Goal: Transaction & Acquisition: Book appointment/travel/reservation

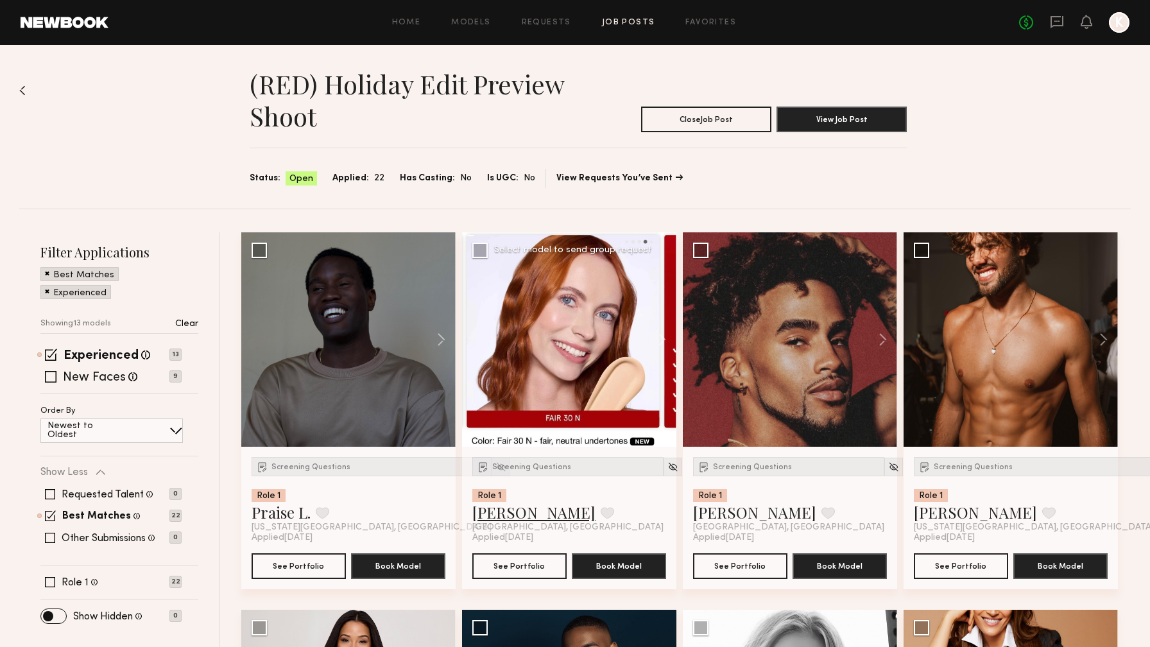
click at [503, 512] on link "Anna A." at bounding box center [533, 512] width 123 height 21
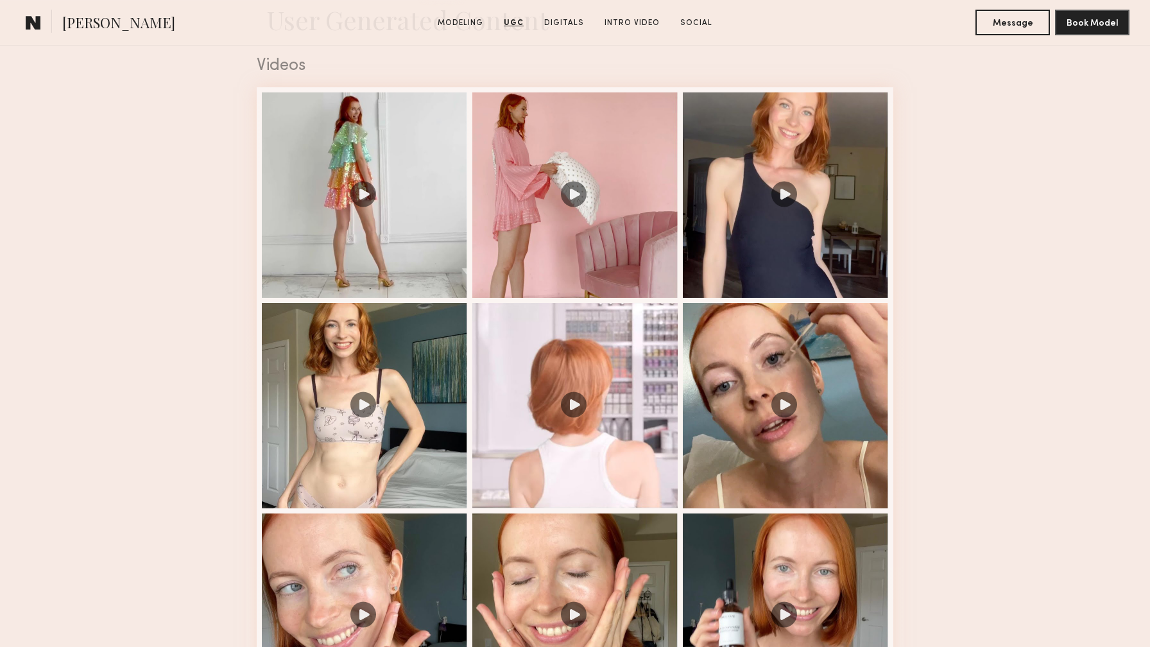
scroll to position [1308, 0]
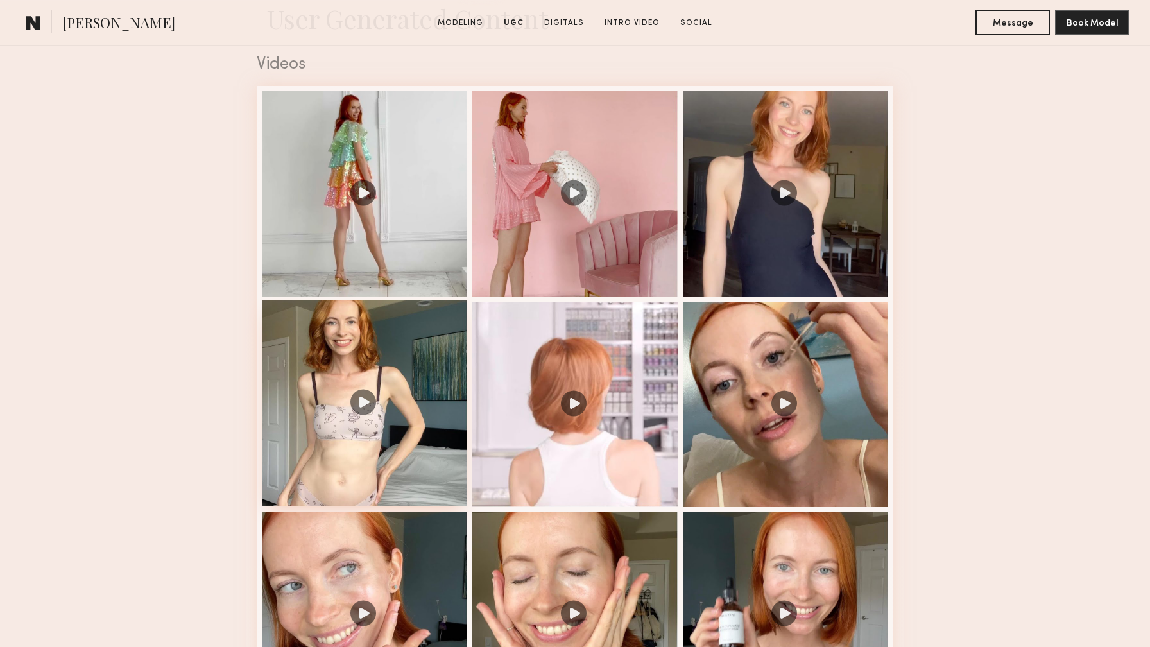
click at [394, 453] on div at bounding box center [364, 402] width 205 height 205
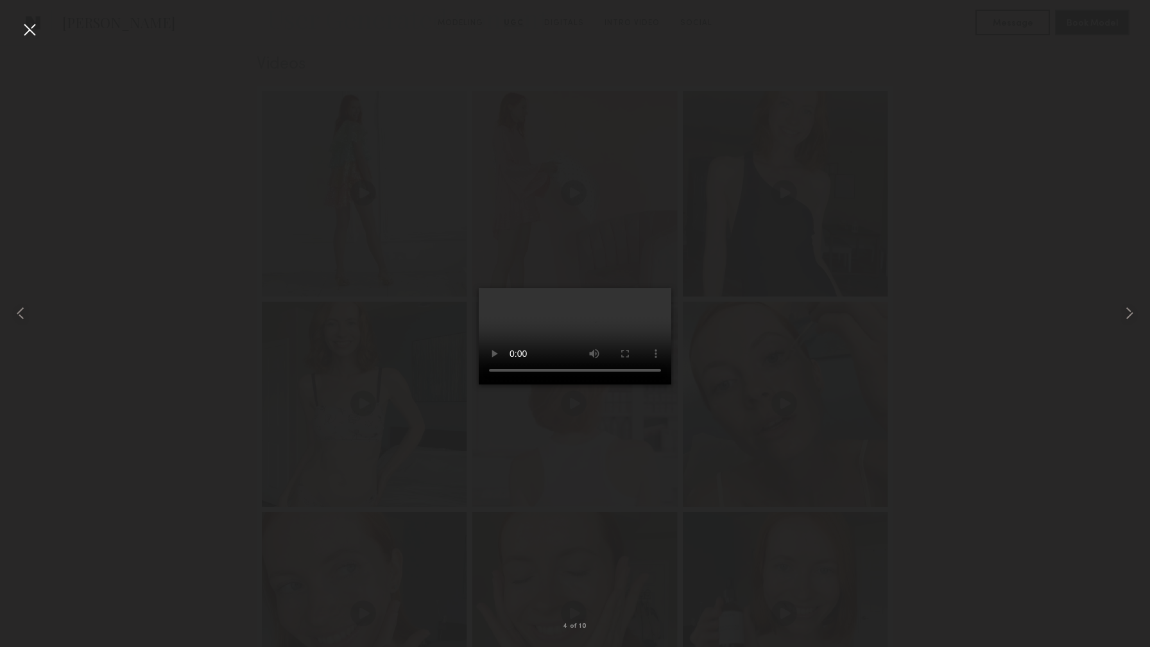
click at [946, 182] on div at bounding box center [575, 313] width 1150 height 585
click at [32, 24] on div at bounding box center [29, 29] width 21 height 21
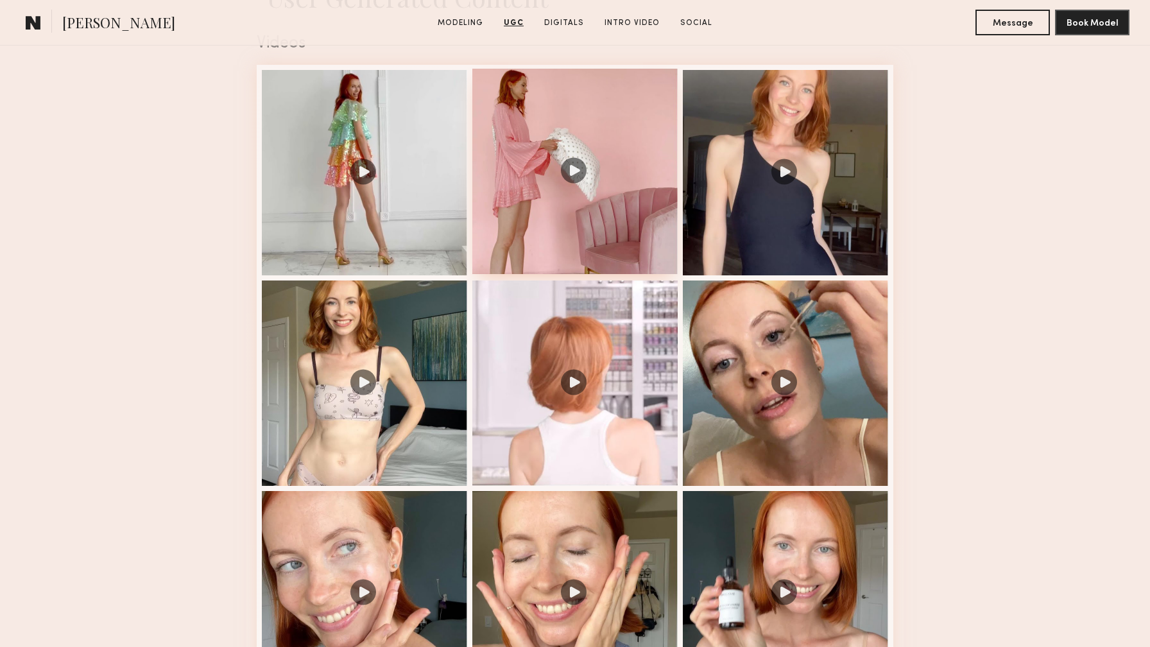
scroll to position [1331, 0]
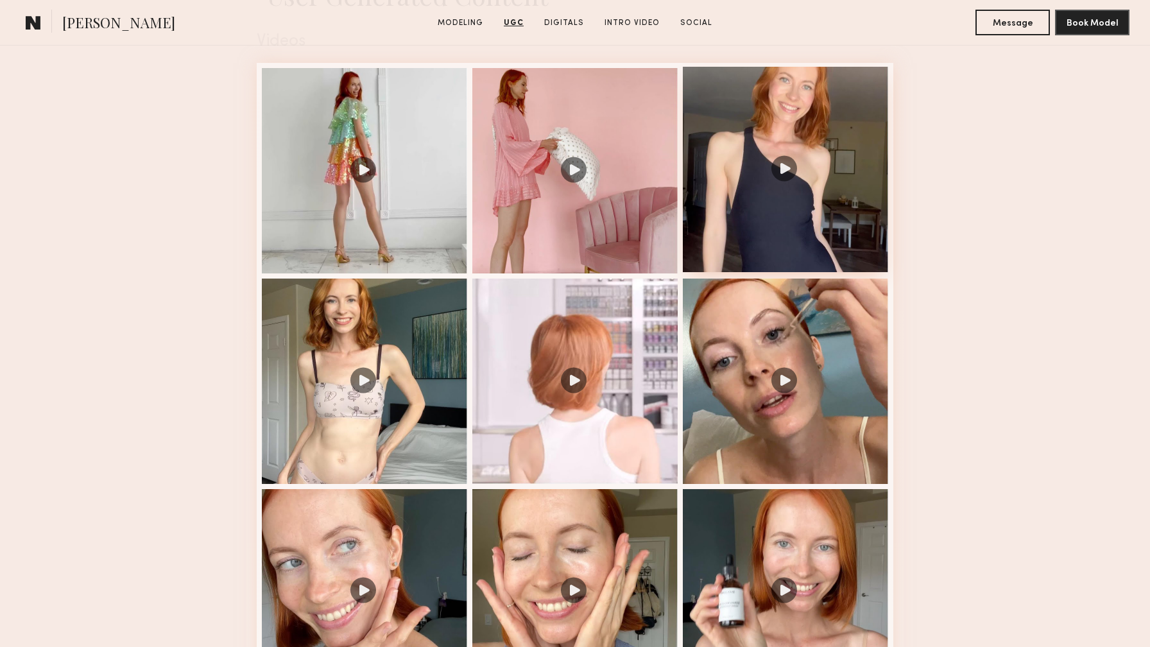
click at [782, 214] on div at bounding box center [785, 169] width 205 height 205
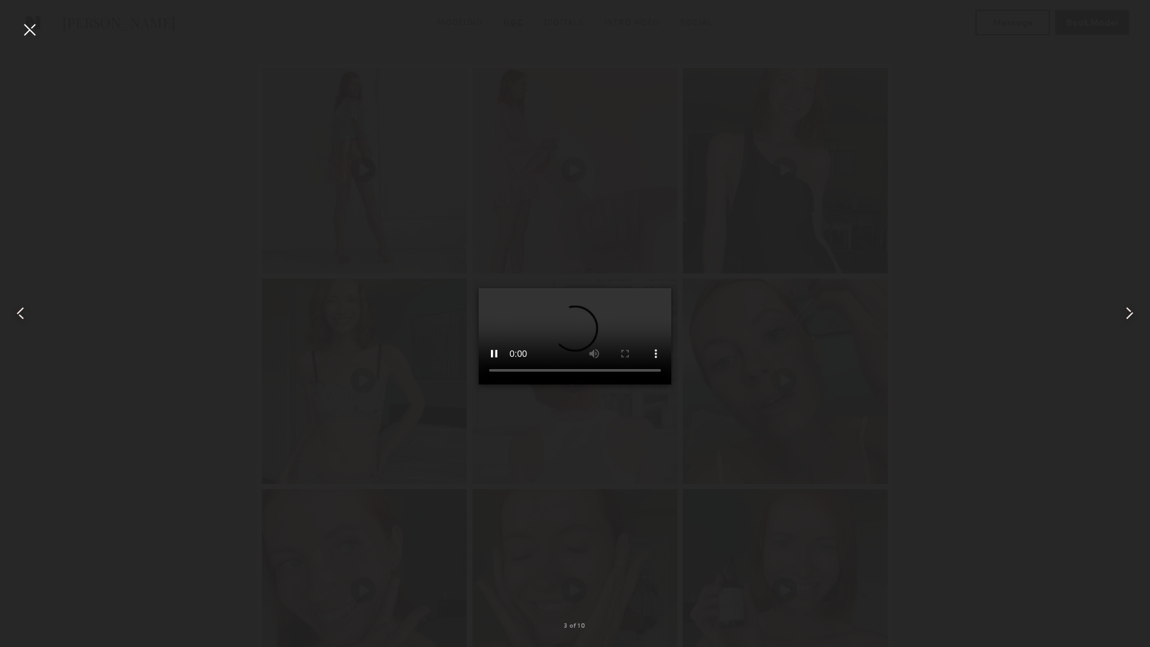
click at [910, 227] on div at bounding box center [575, 313] width 1150 height 585
click at [37, 25] on div at bounding box center [29, 29] width 21 height 21
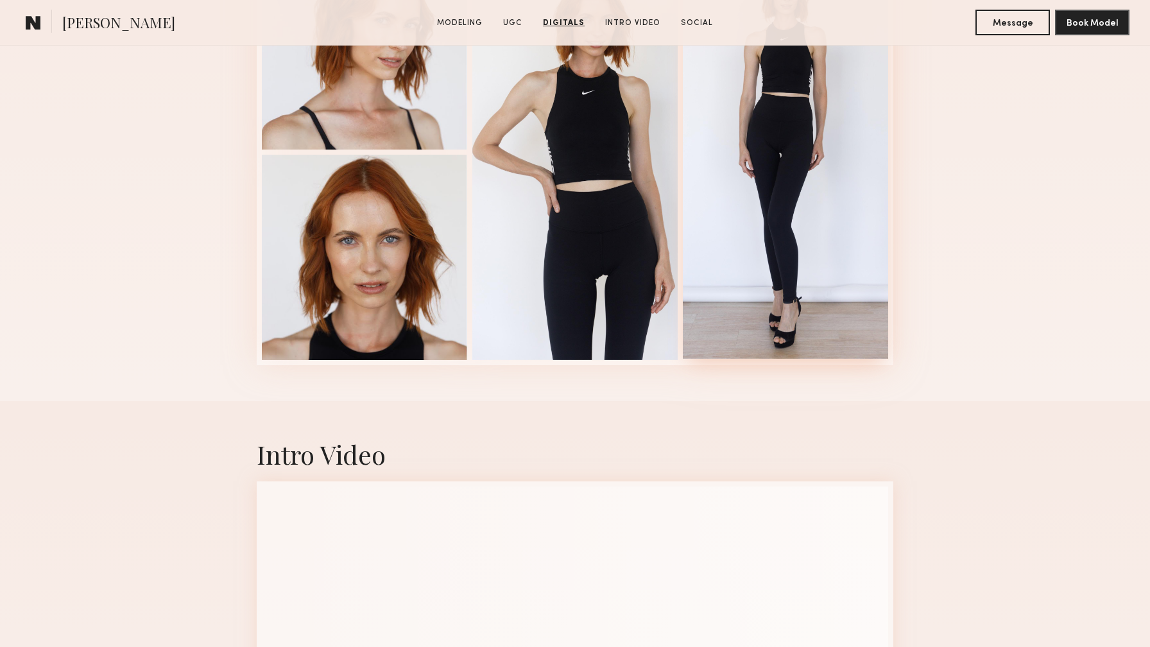
scroll to position [3148, 0]
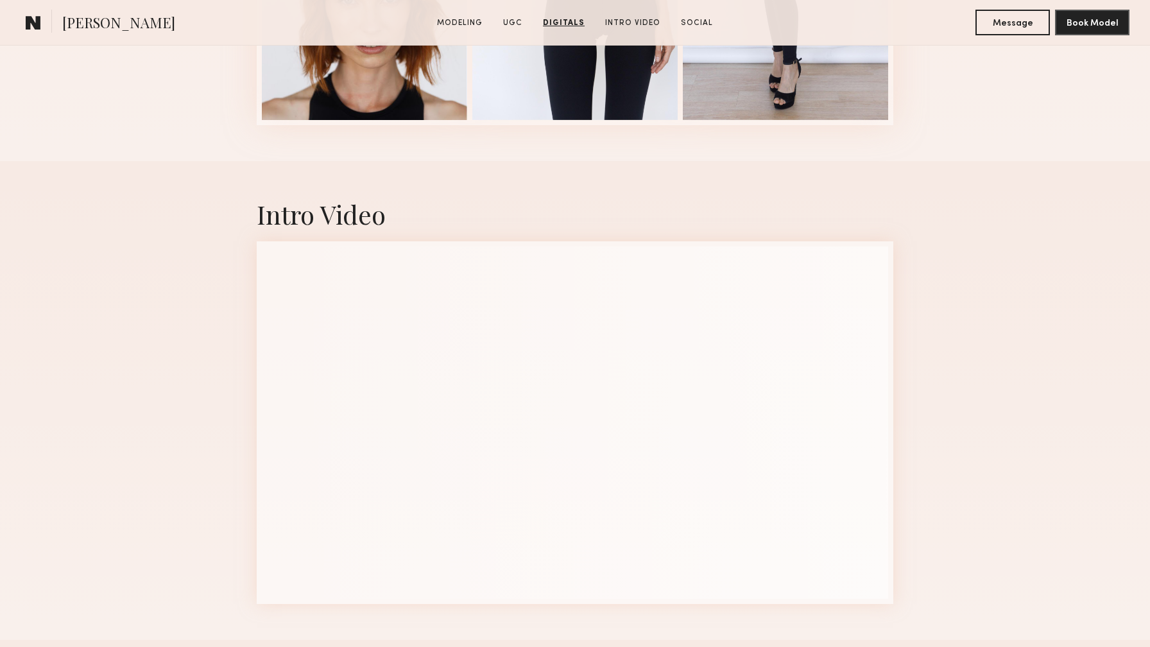
click at [33, 21] on common-icon at bounding box center [33, 22] width 15 height 17
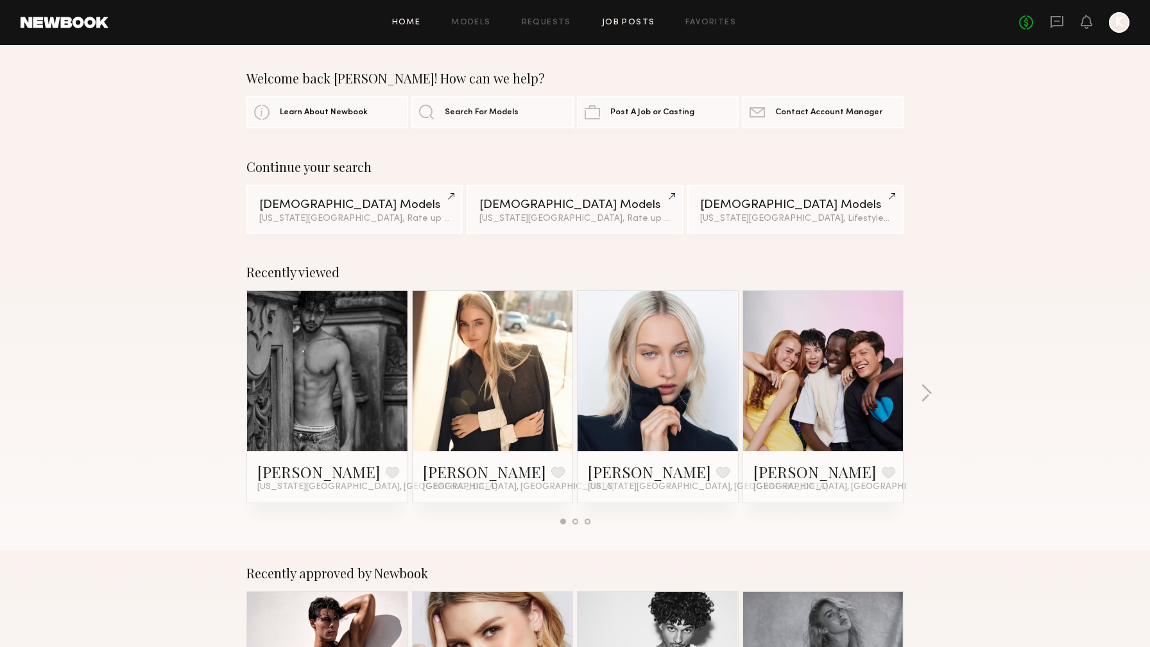
click at [631, 22] on link "Job Posts" at bounding box center [628, 23] width 53 height 8
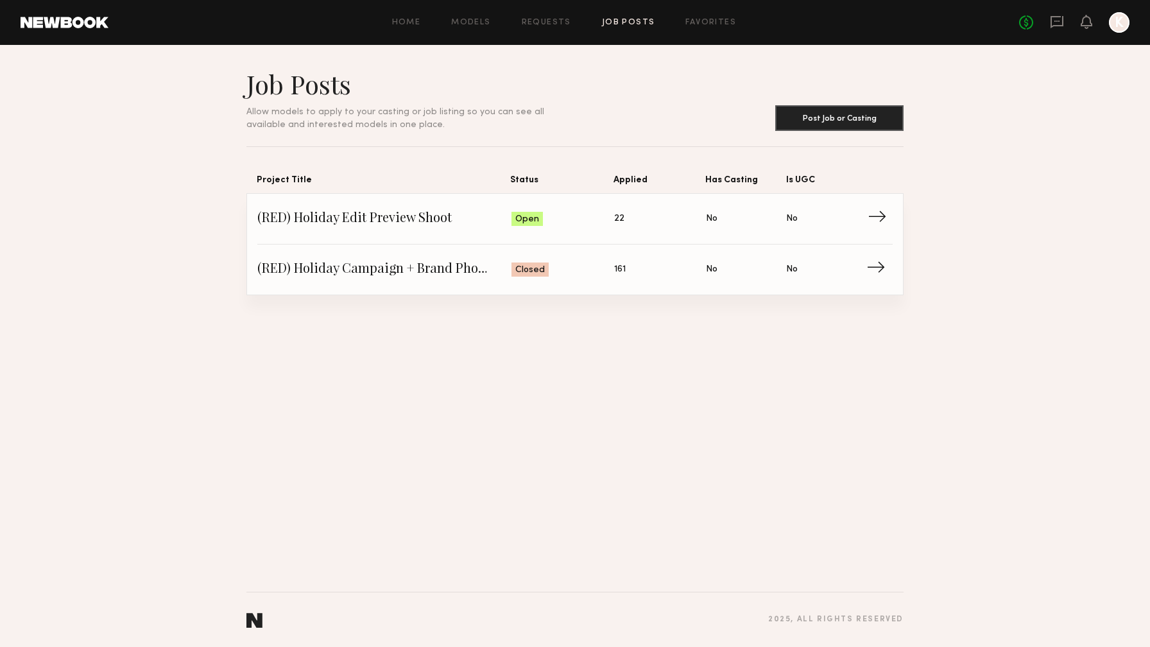
click at [676, 207] on link "(RED) Holiday Edit Preview Shoot Status: Open Applied: 22 Has Casting: No Is UG…" at bounding box center [575, 219] width 636 height 51
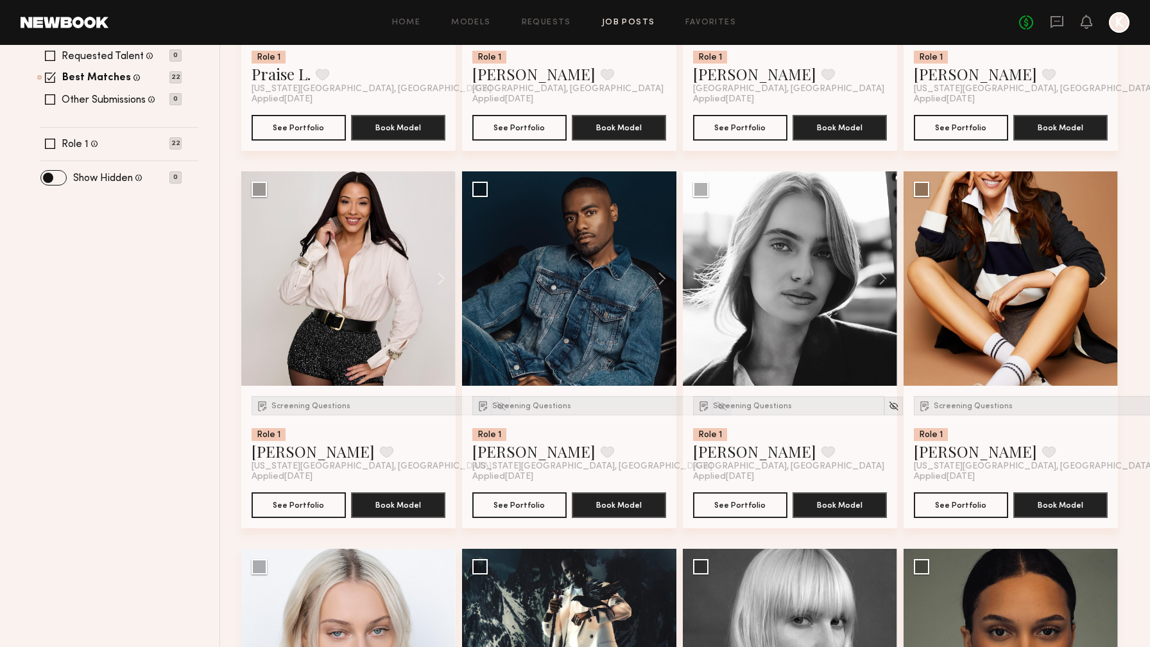
scroll to position [431, 0]
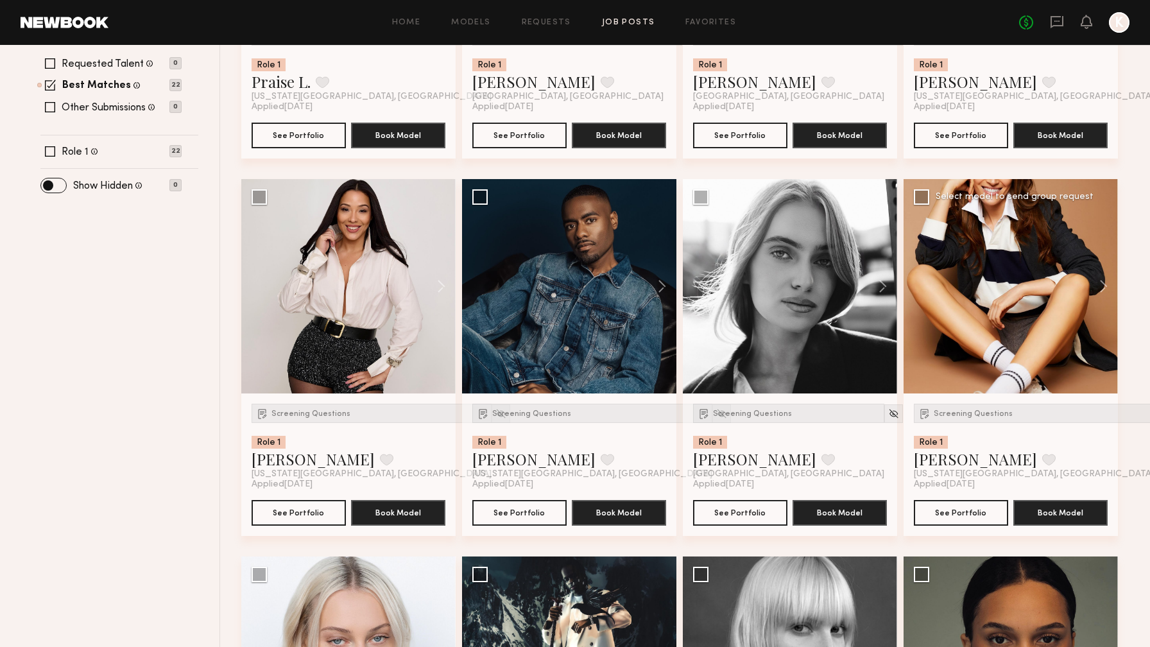
click at [972, 338] on div at bounding box center [1011, 286] width 214 height 214
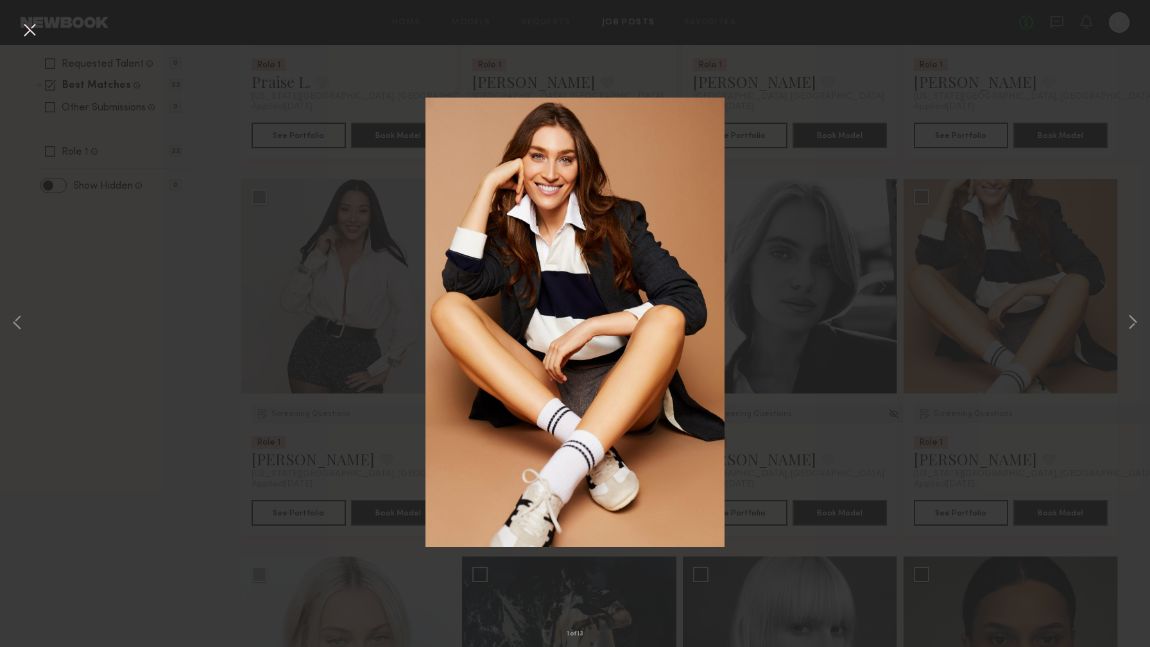
click at [279, 426] on div "1 of 13" at bounding box center [575, 323] width 1150 height 647
click at [28, 34] on button at bounding box center [29, 30] width 21 height 23
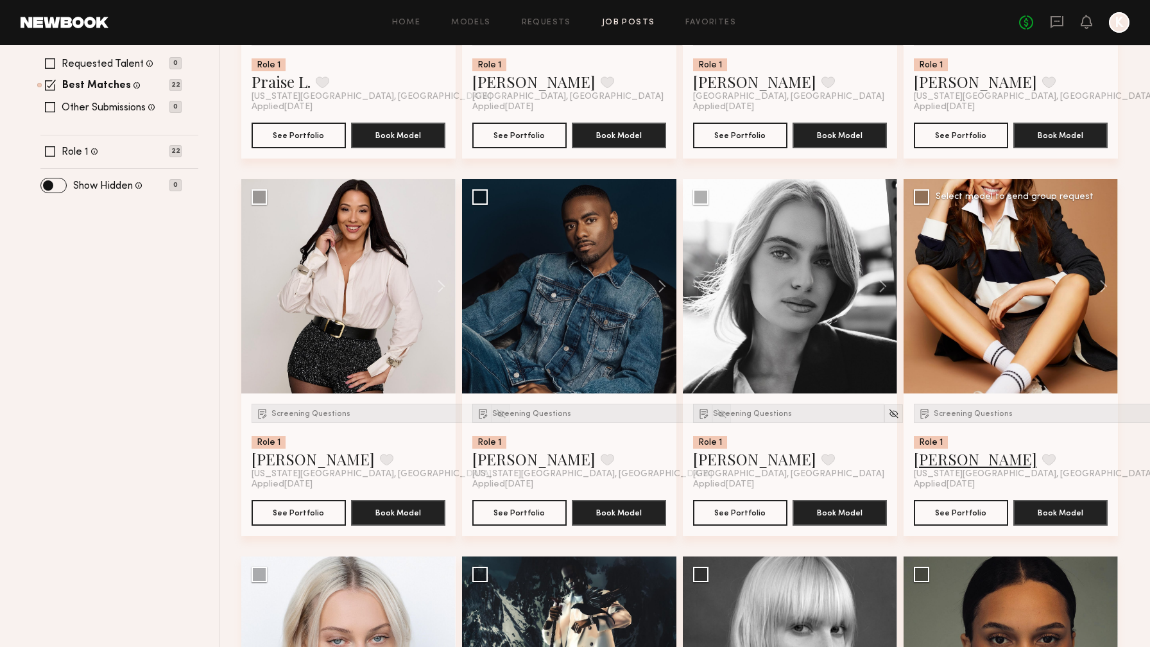
click at [943, 460] on link "Sarah D." at bounding box center [975, 459] width 123 height 21
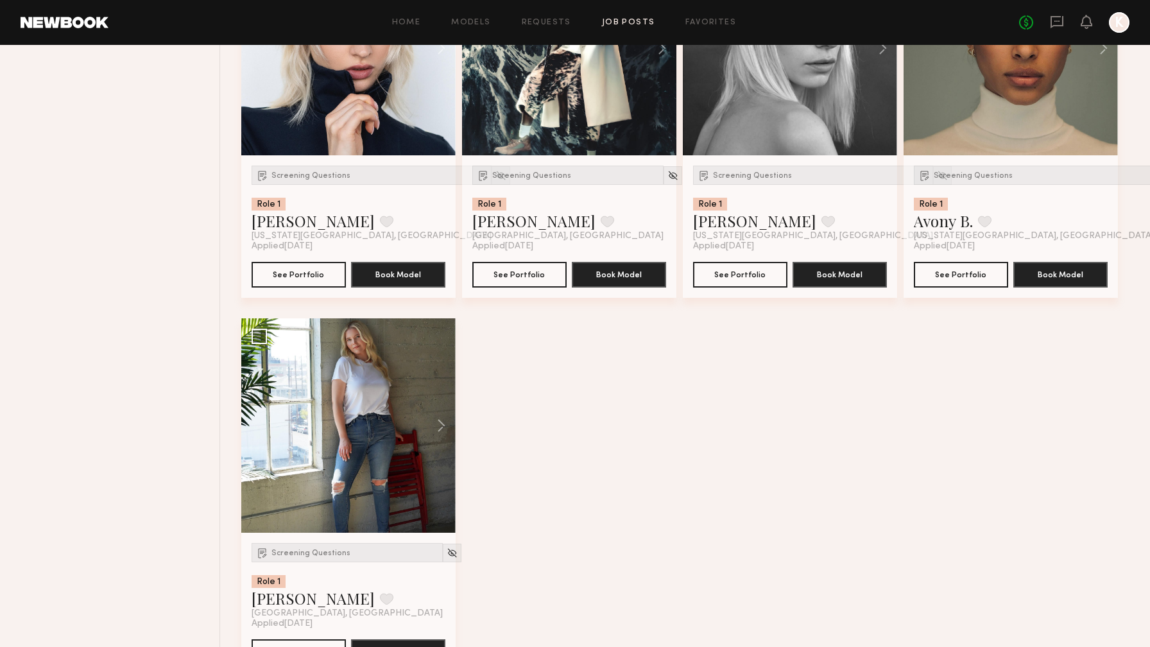
scroll to position [690, 0]
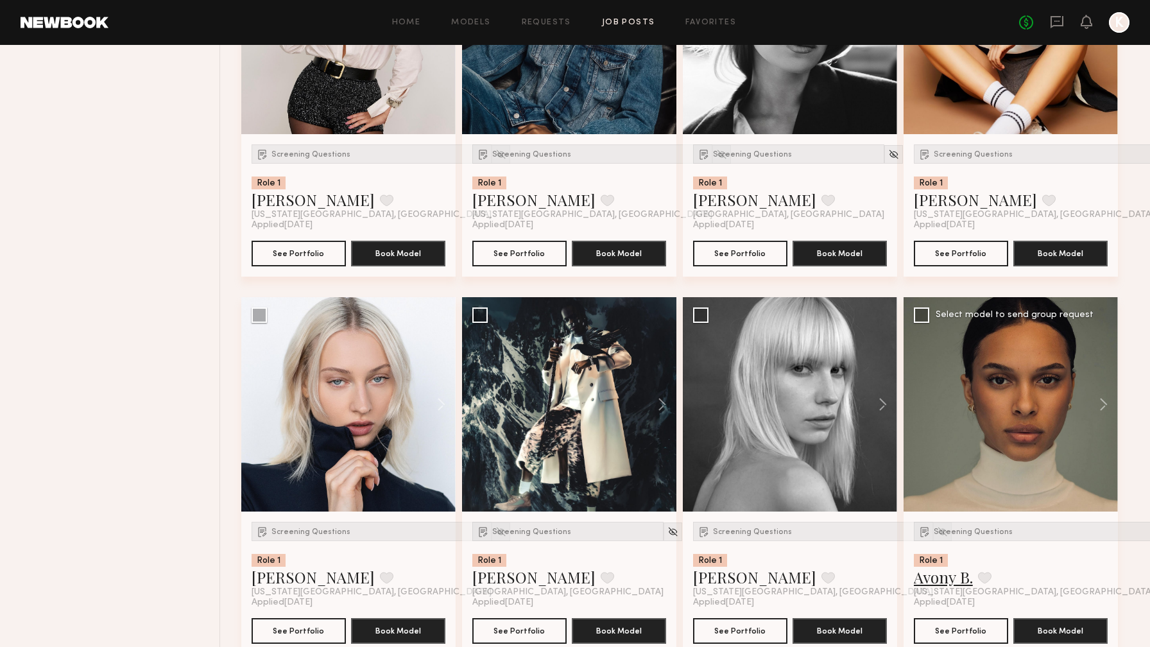
click at [951, 578] on link "Avony B." at bounding box center [943, 577] width 59 height 21
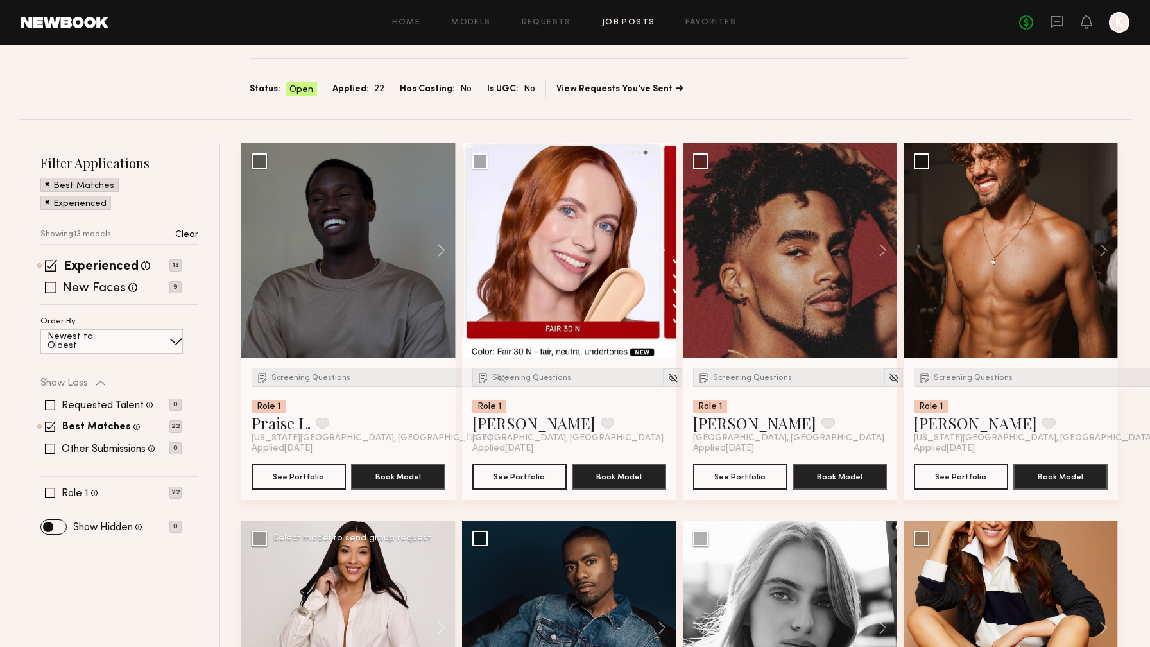
scroll to position [82, 0]
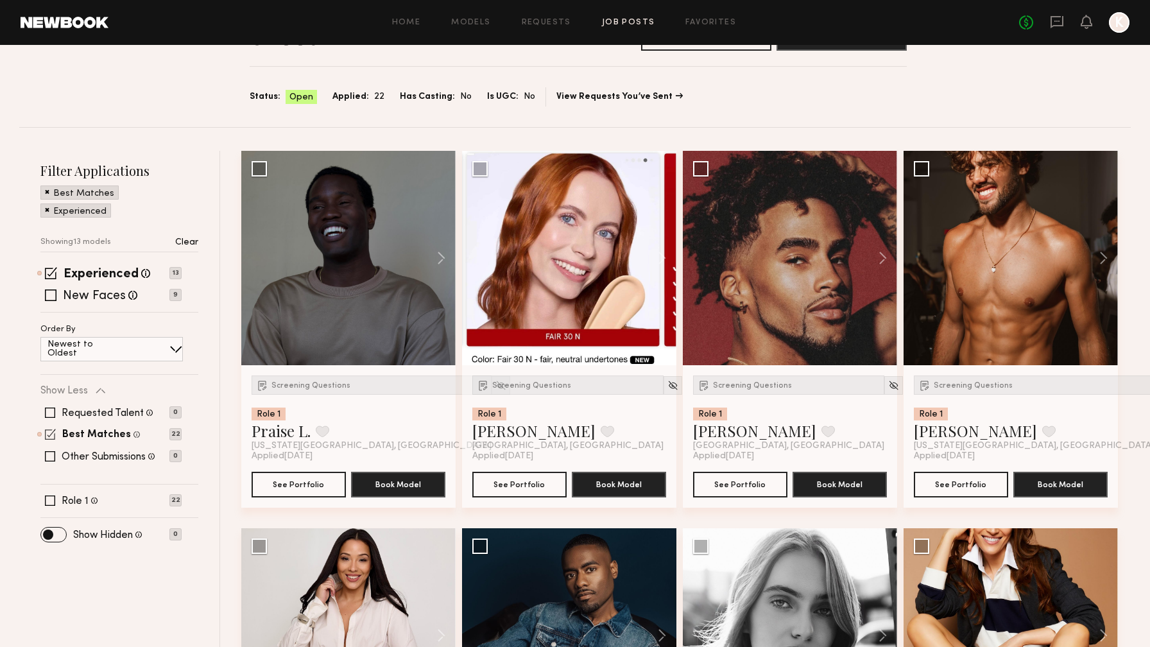
click at [53, 433] on span at bounding box center [50, 434] width 11 height 11
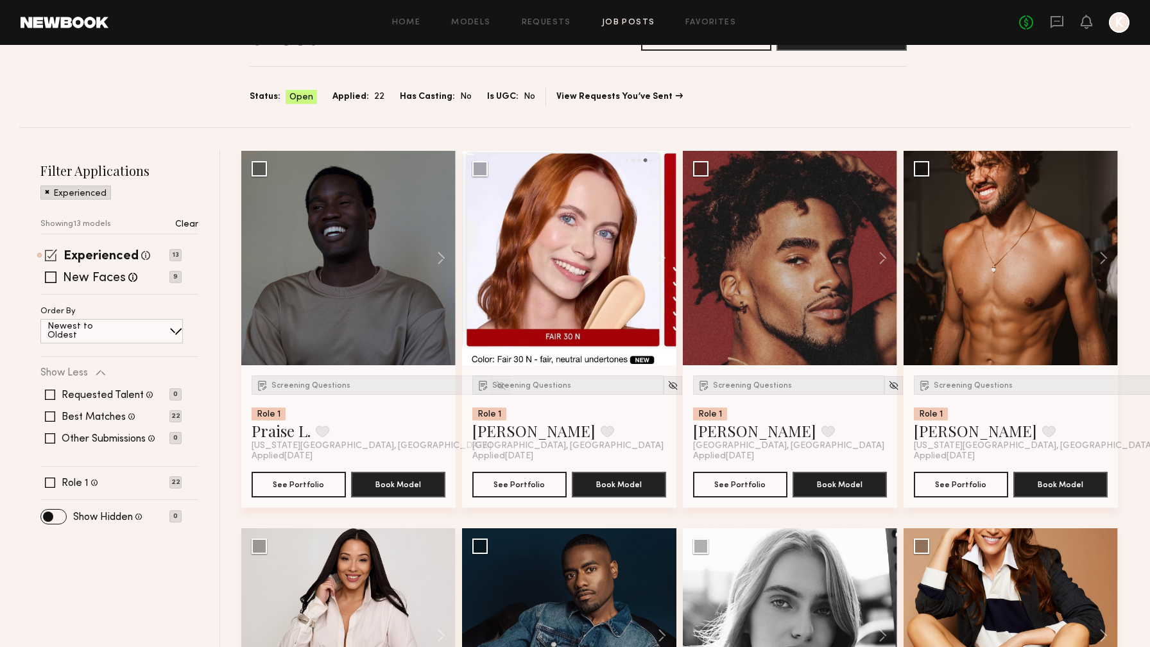
click at [55, 253] on span at bounding box center [51, 255] width 12 height 12
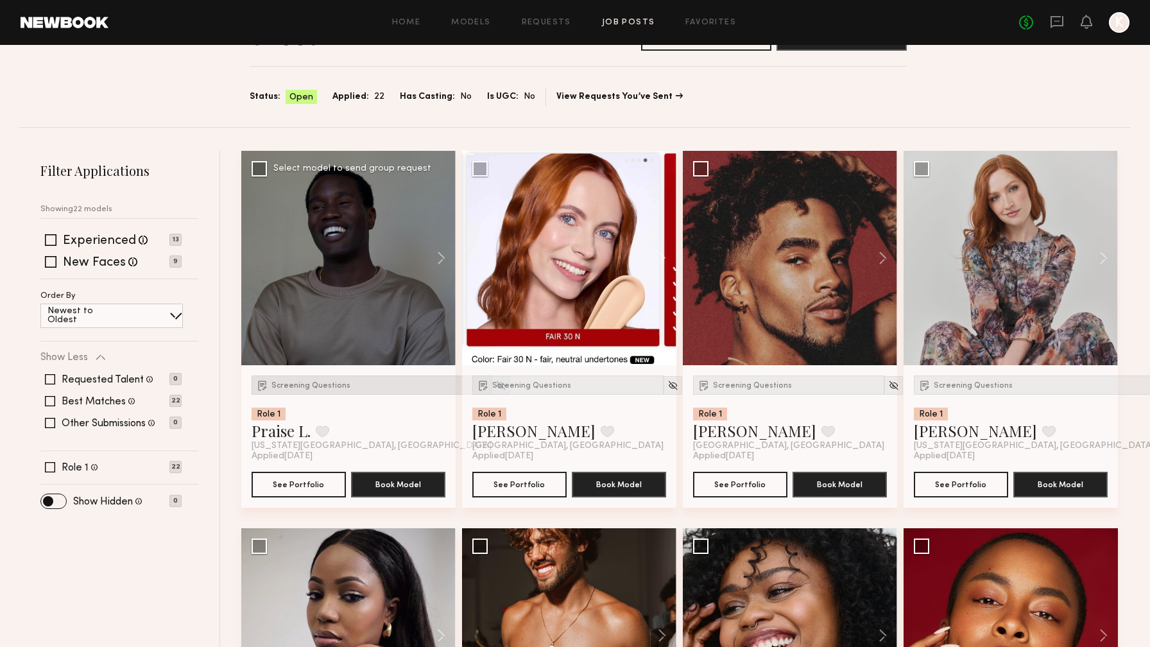
click at [313, 383] on span "Screening Questions" at bounding box center [311, 386] width 79 height 8
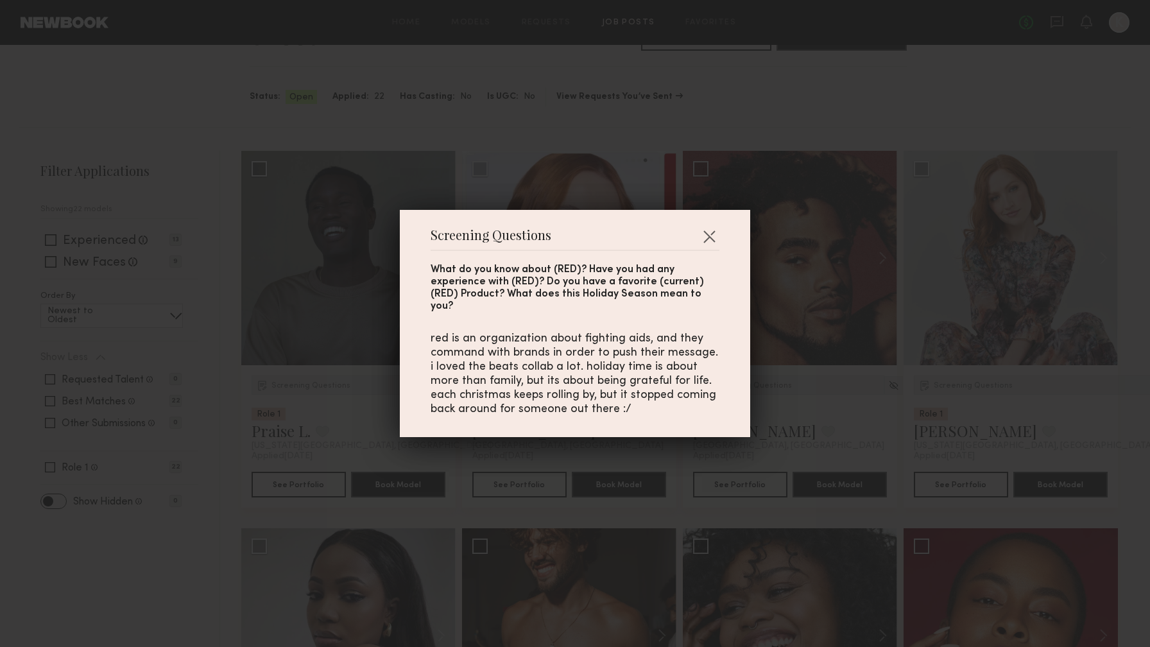
click at [492, 126] on div "Screening Questions What do you know about (RED)? Have you had any experience w…" at bounding box center [575, 323] width 1150 height 647
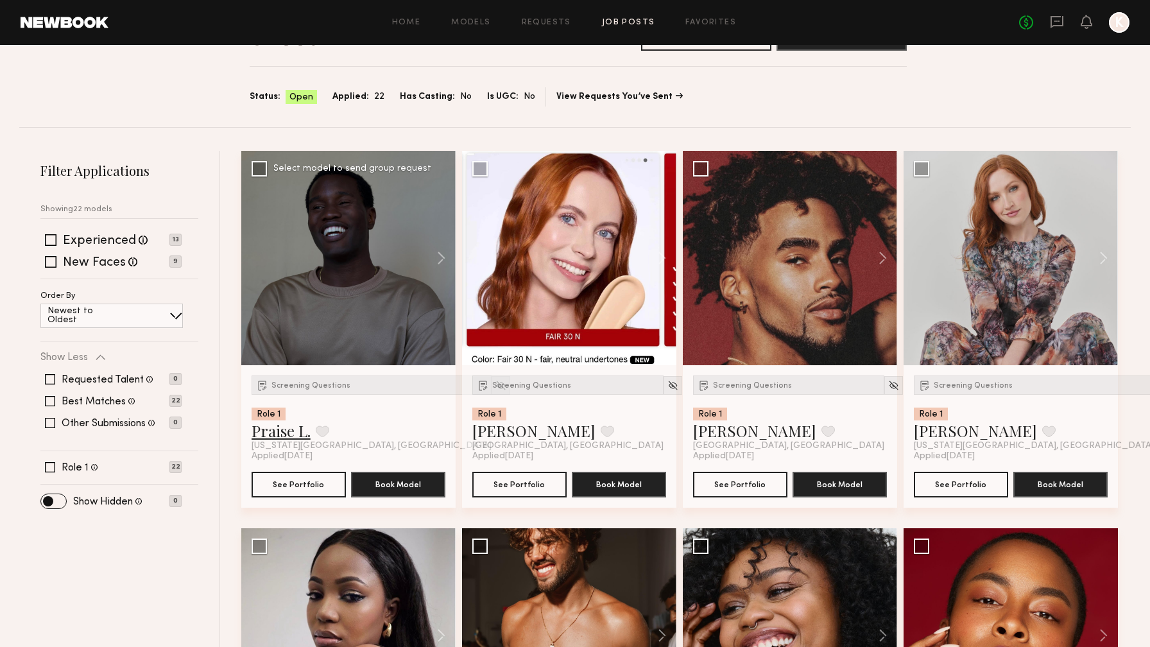
click at [273, 434] on link "Praise L." at bounding box center [281, 430] width 59 height 21
click at [933, 433] on link "Shannon M." at bounding box center [975, 430] width 123 height 21
click at [726, 435] on link "Micah G." at bounding box center [754, 430] width 123 height 21
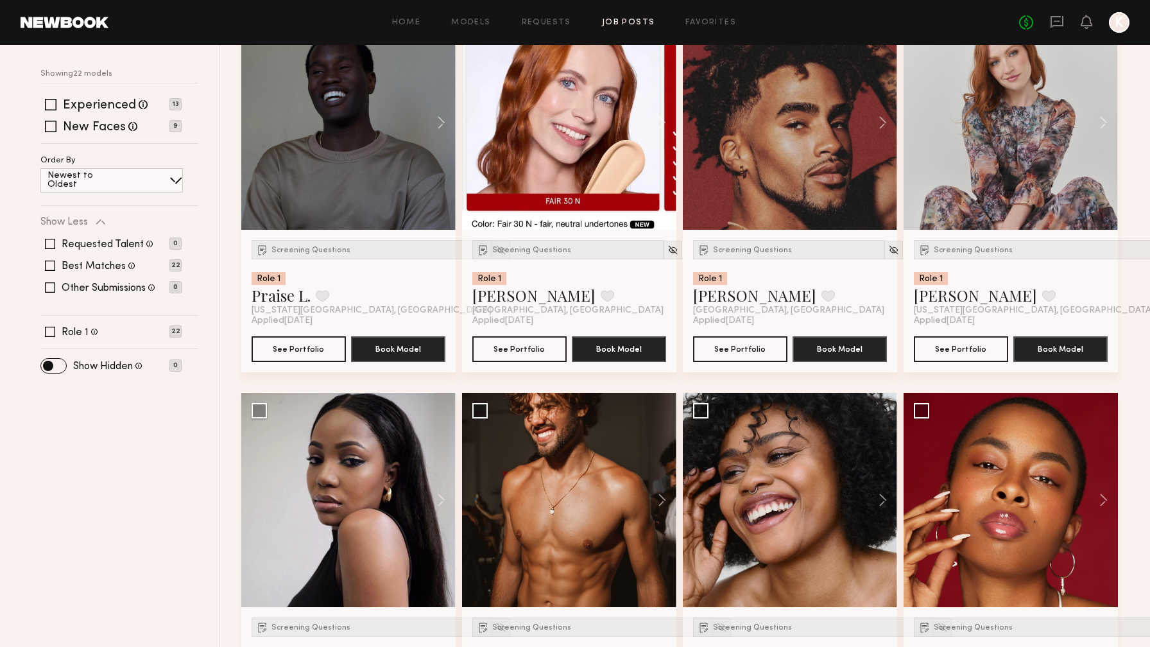
scroll to position [359, 0]
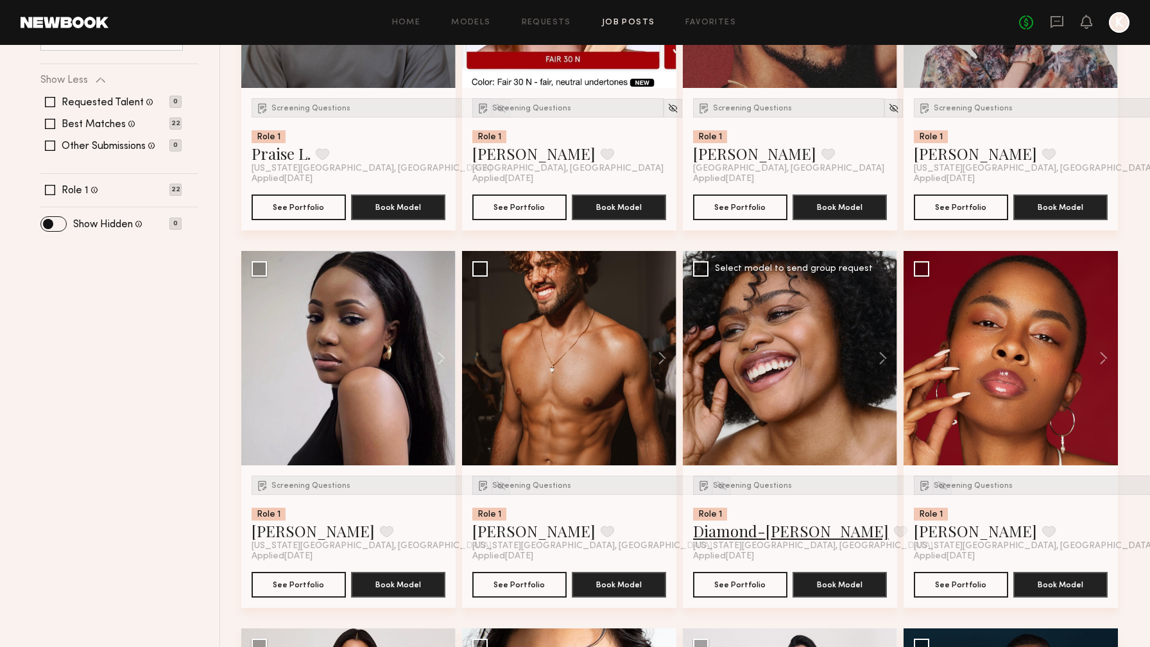
click at [772, 530] on link "Diamond-Rose E." at bounding box center [791, 531] width 196 height 21
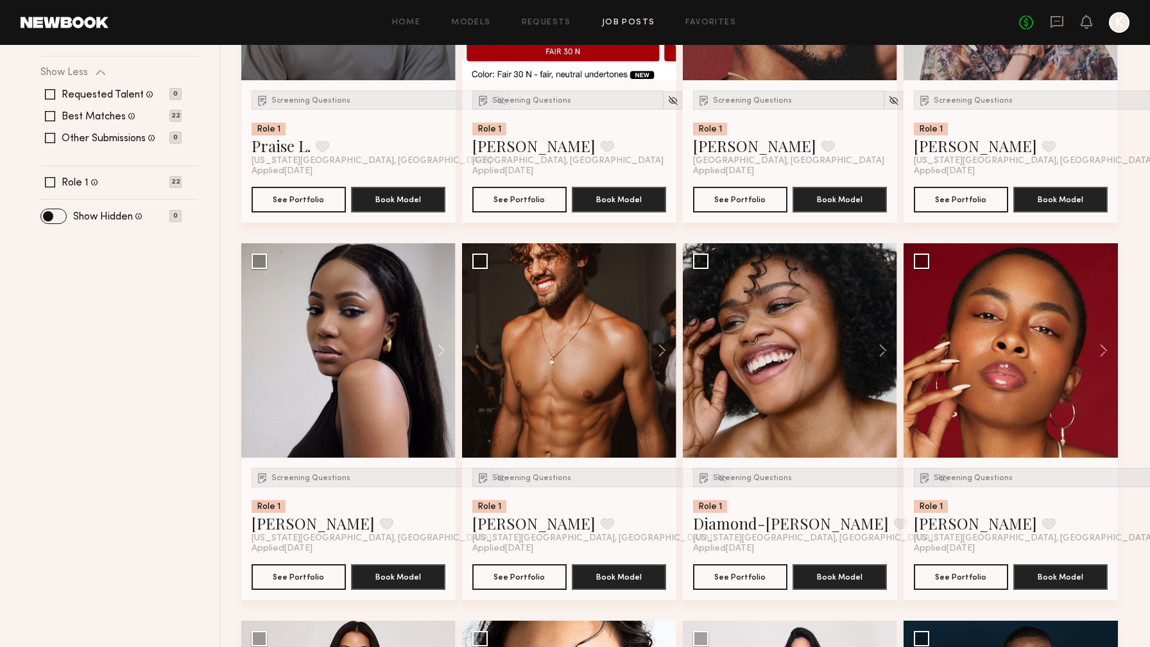
scroll to position [394, 0]
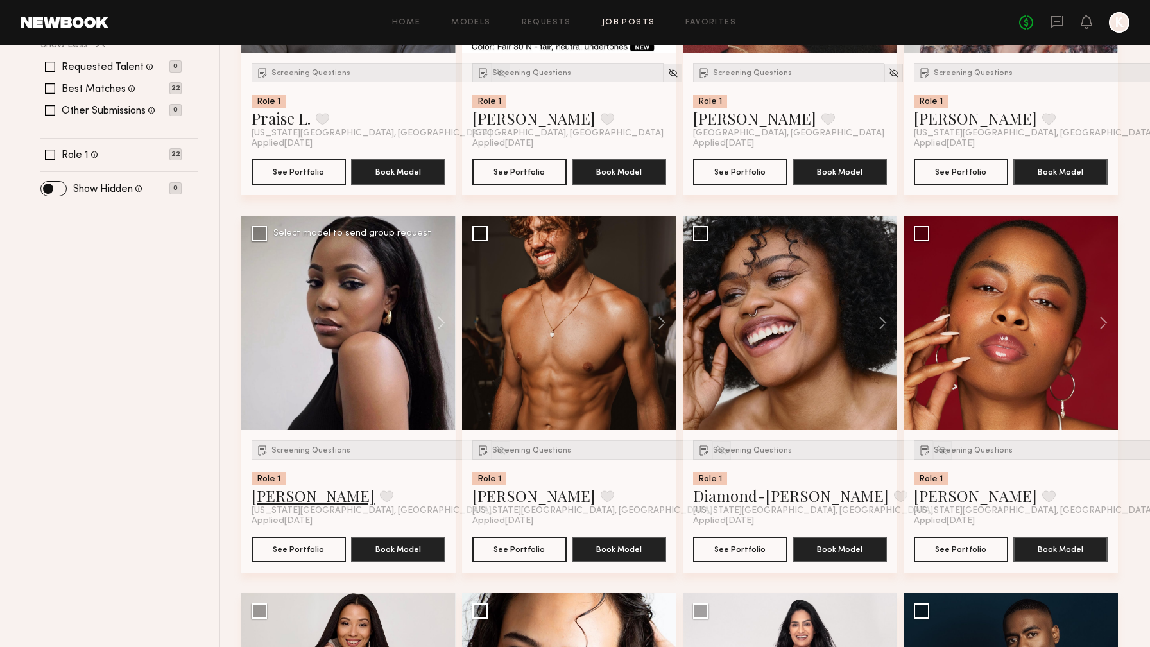
click at [272, 505] on link "Janel J." at bounding box center [313, 495] width 123 height 21
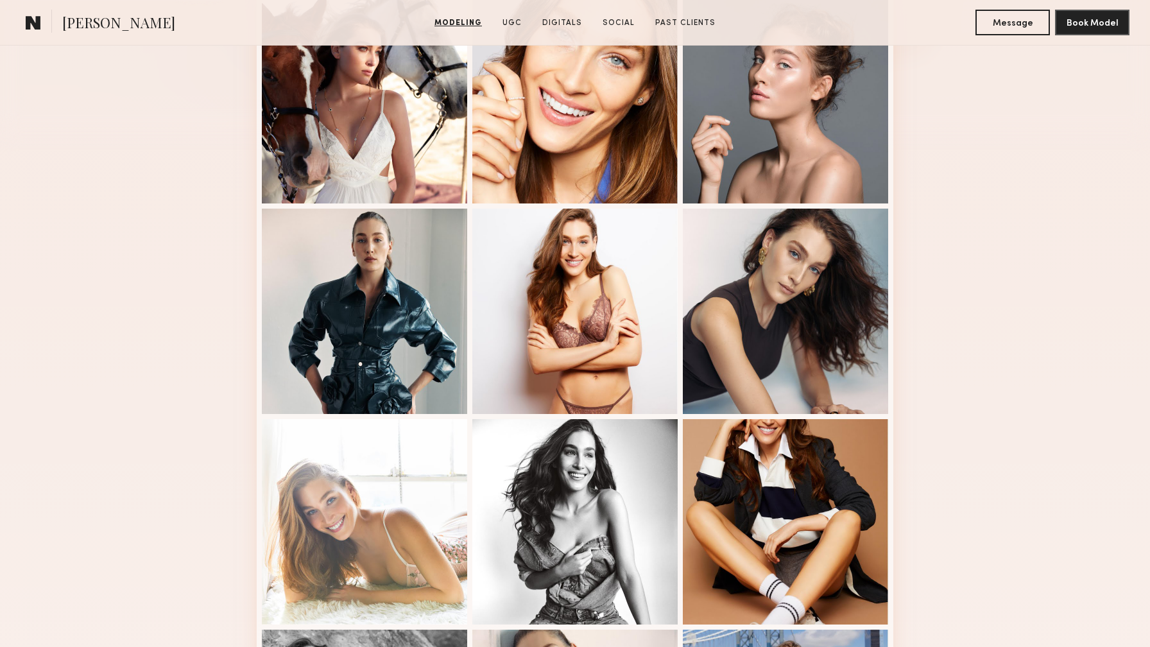
scroll to position [382, 0]
click at [619, 391] on div at bounding box center [574, 309] width 205 height 205
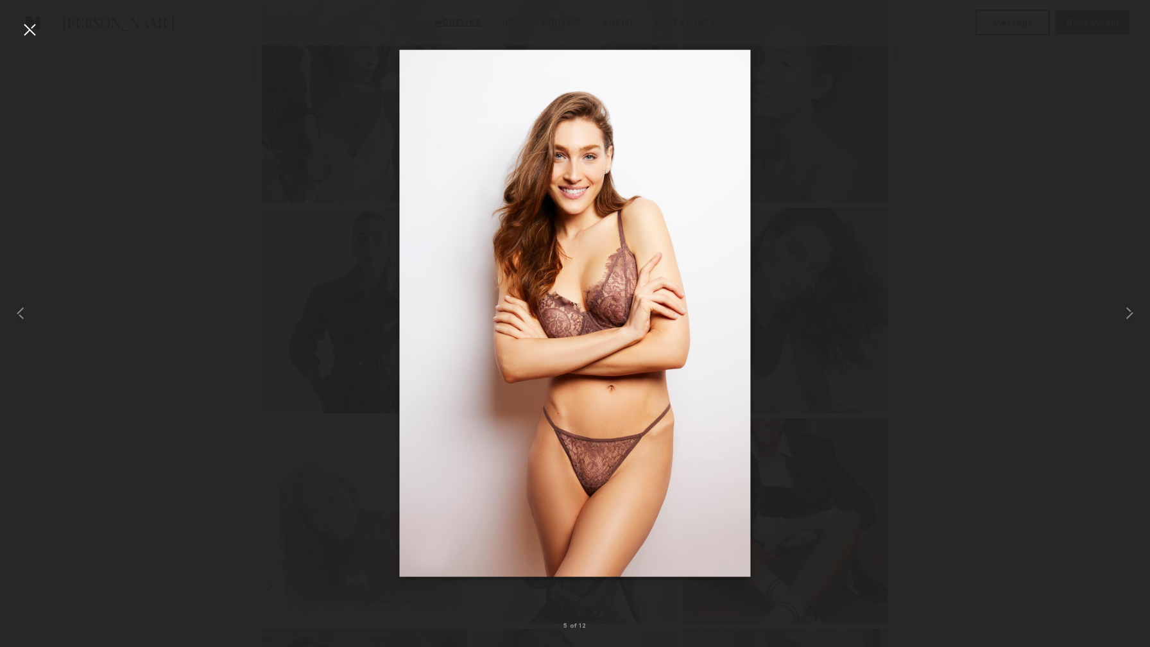
click at [885, 175] on div at bounding box center [575, 313] width 1150 height 585
click at [27, 33] on div at bounding box center [29, 29] width 21 height 21
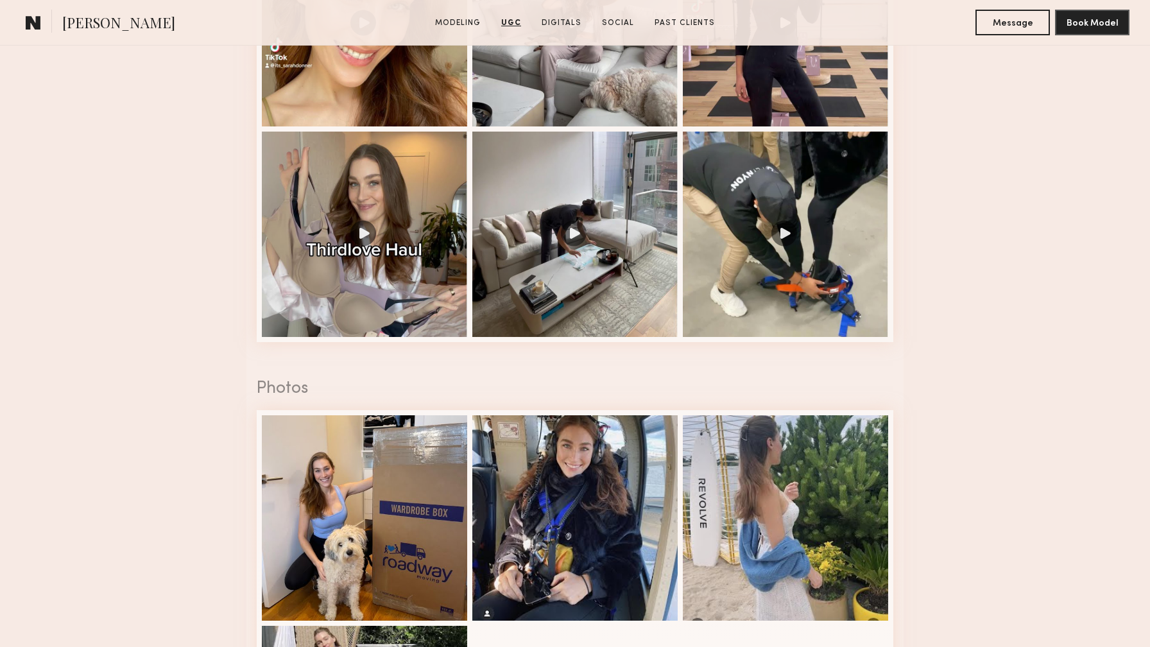
scroll to position [1480, 0]
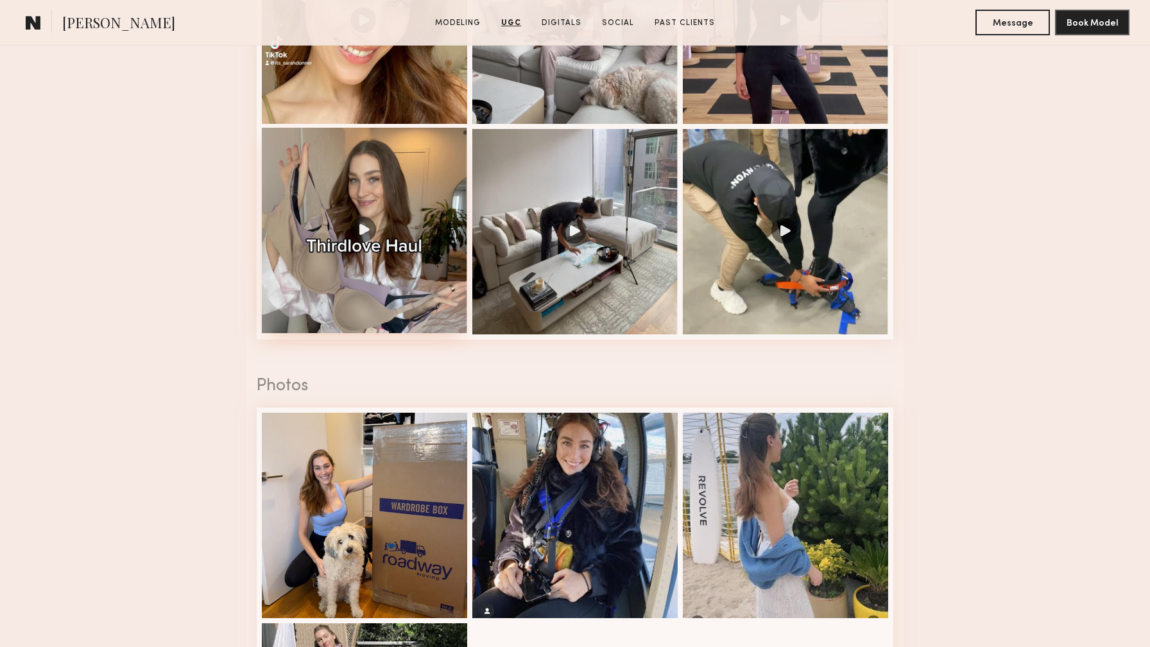
click at [363, 238] on div at bounding box center [364, 230] width 205 height 205
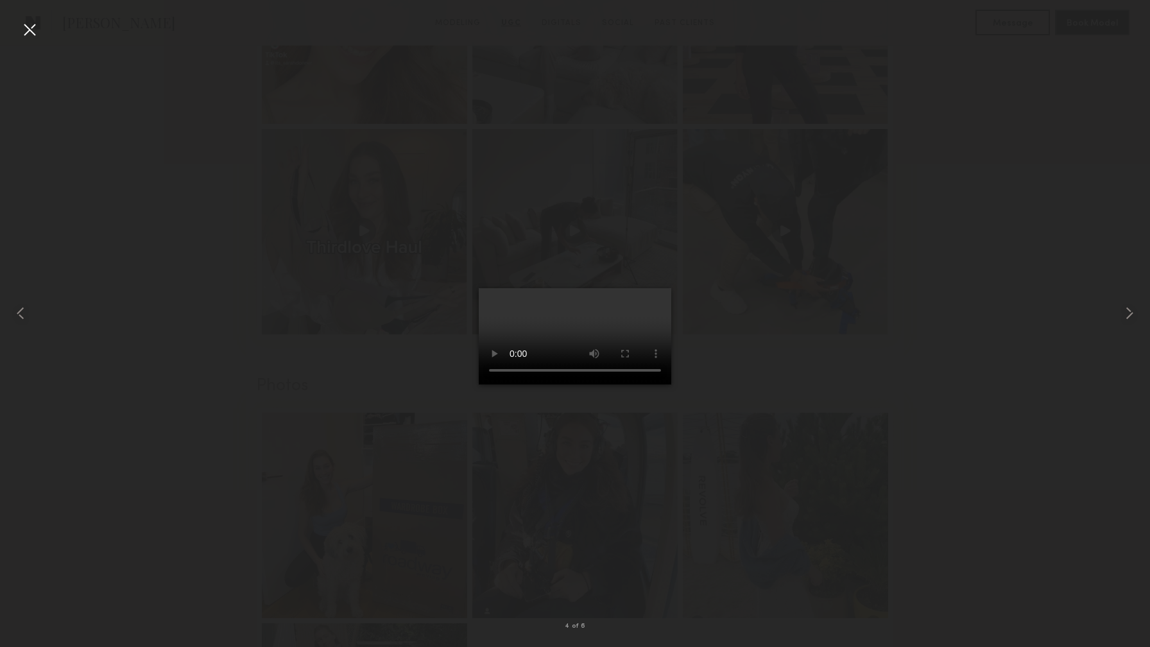
click at [24, 31] on div at bounding box center [29, 29] width 21 height 21
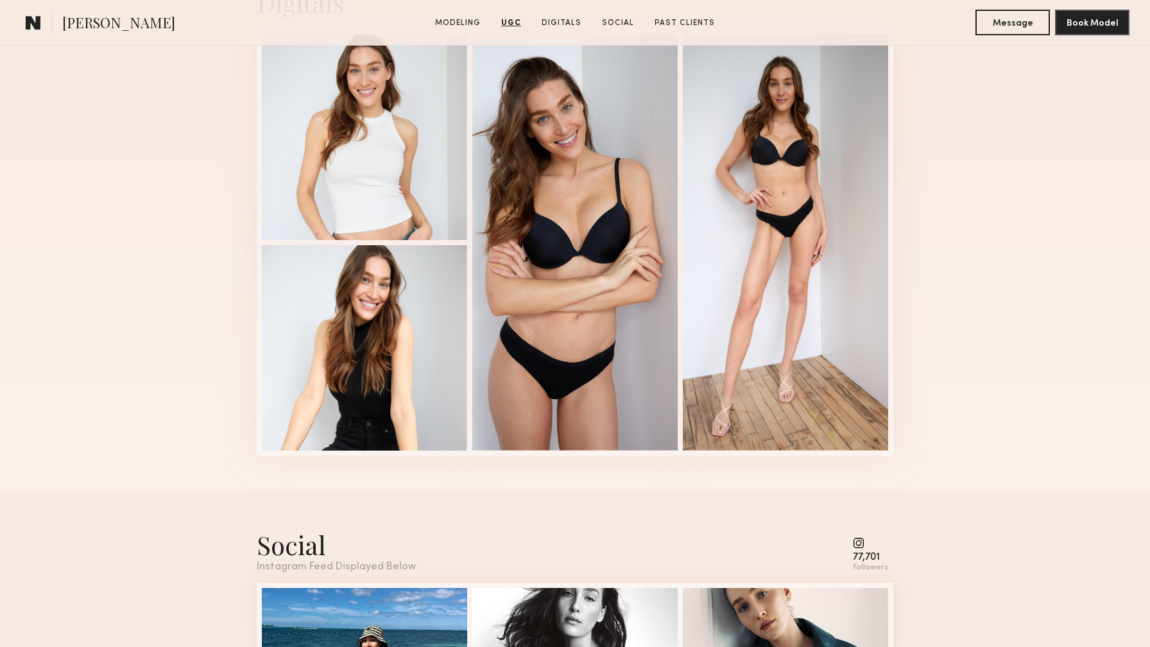
scroll to position [2401, 0]
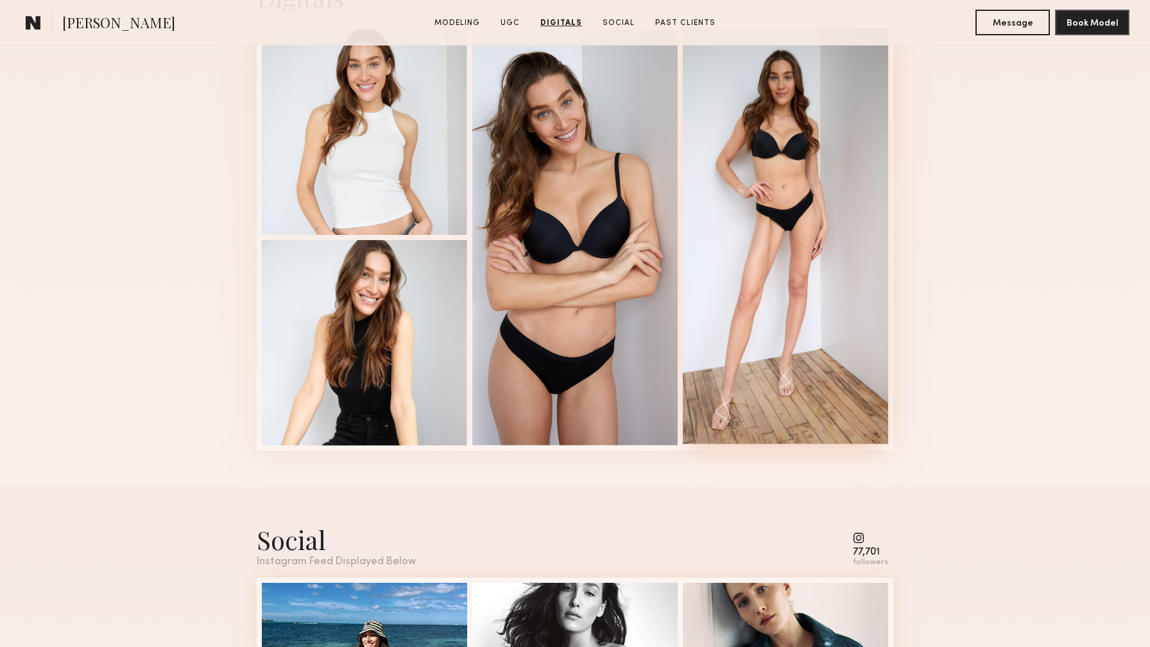
click at [813, 232] on div at bounding box center [785, 236] width 205 height 416
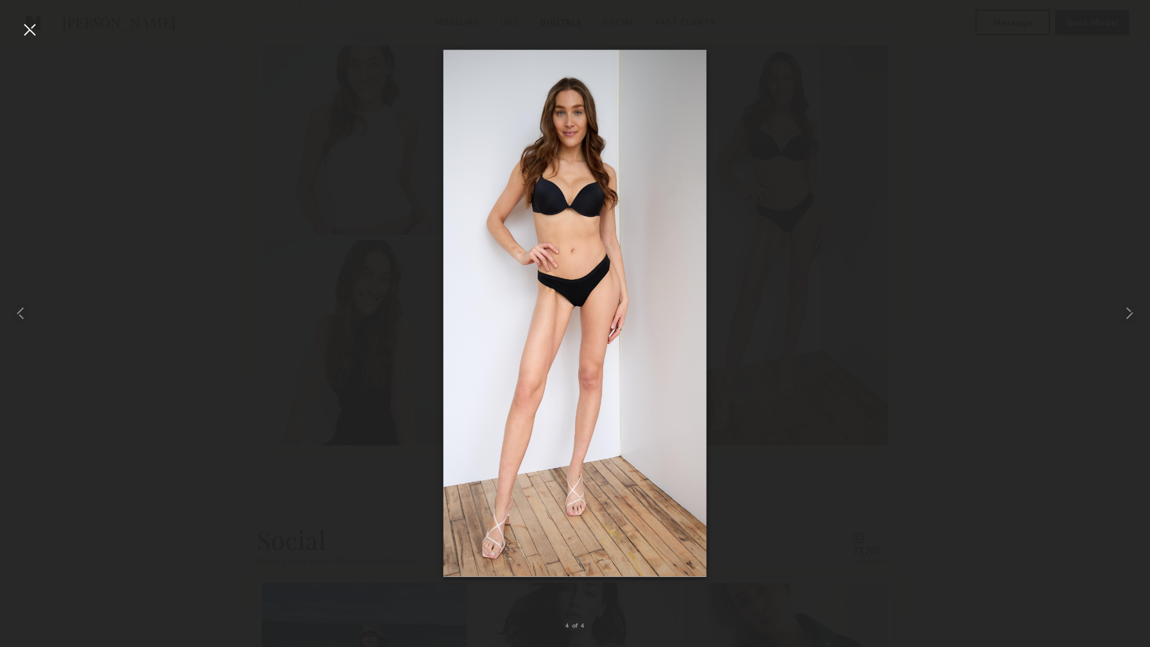
click at [31, 26] on div at bounding box center [29, 29] width 21 height 21
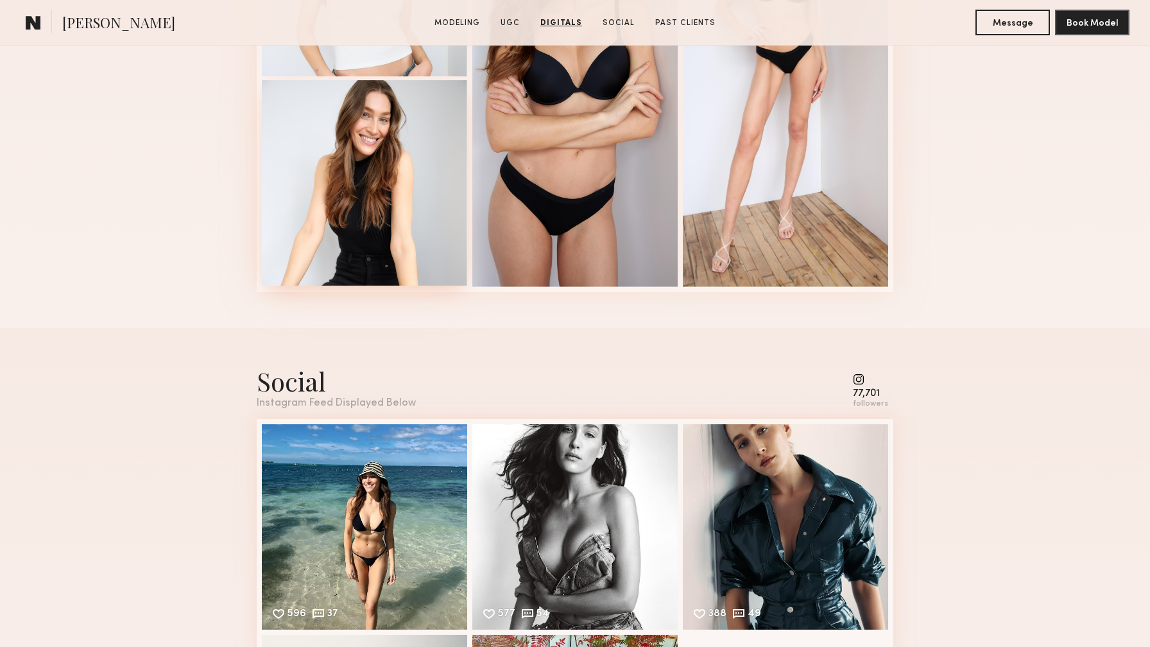
scroll to position [2845, 0]
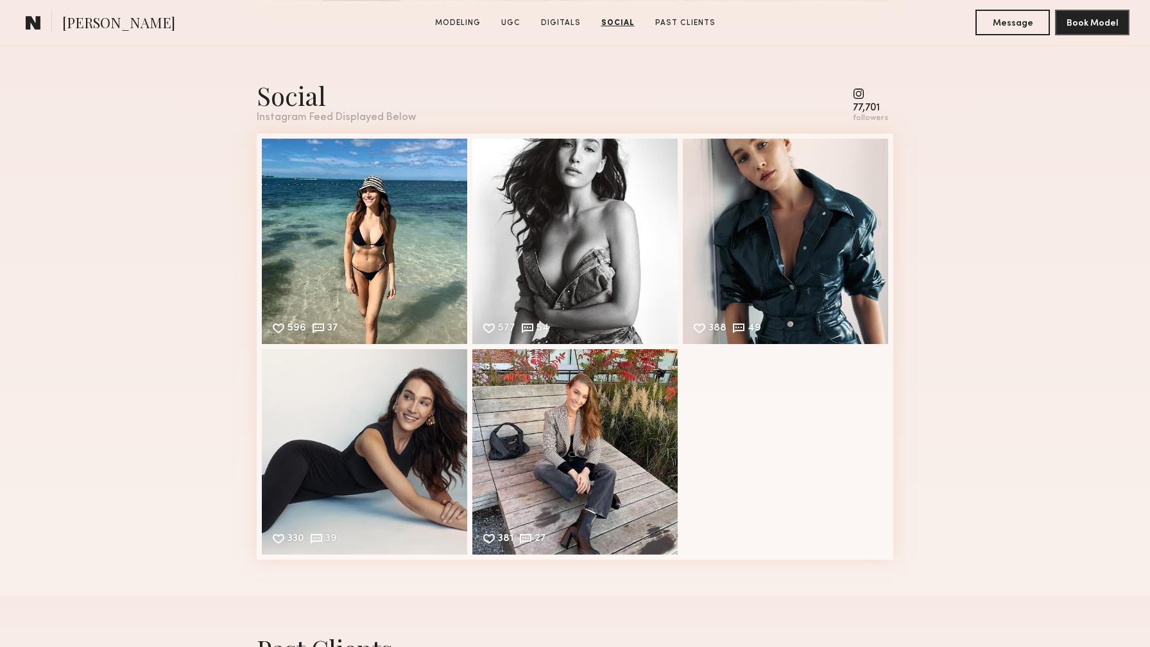
click at [861, 94] on common-icon at bounding box center [870, 94] width 35 height 12
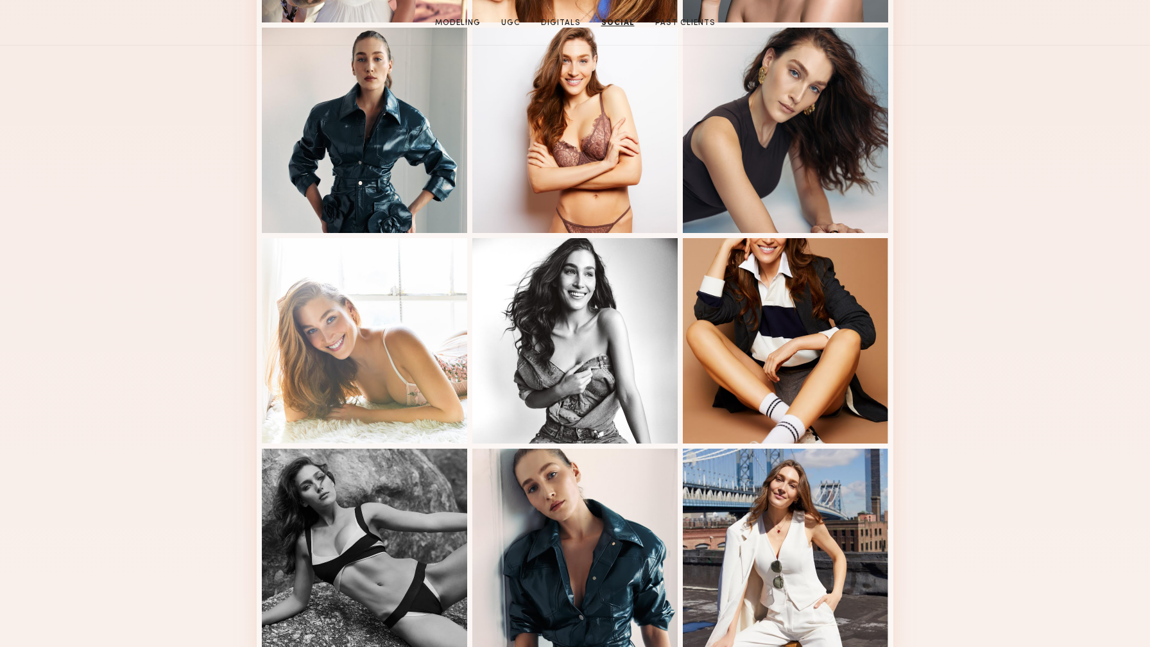
scroll to position [0, 0]
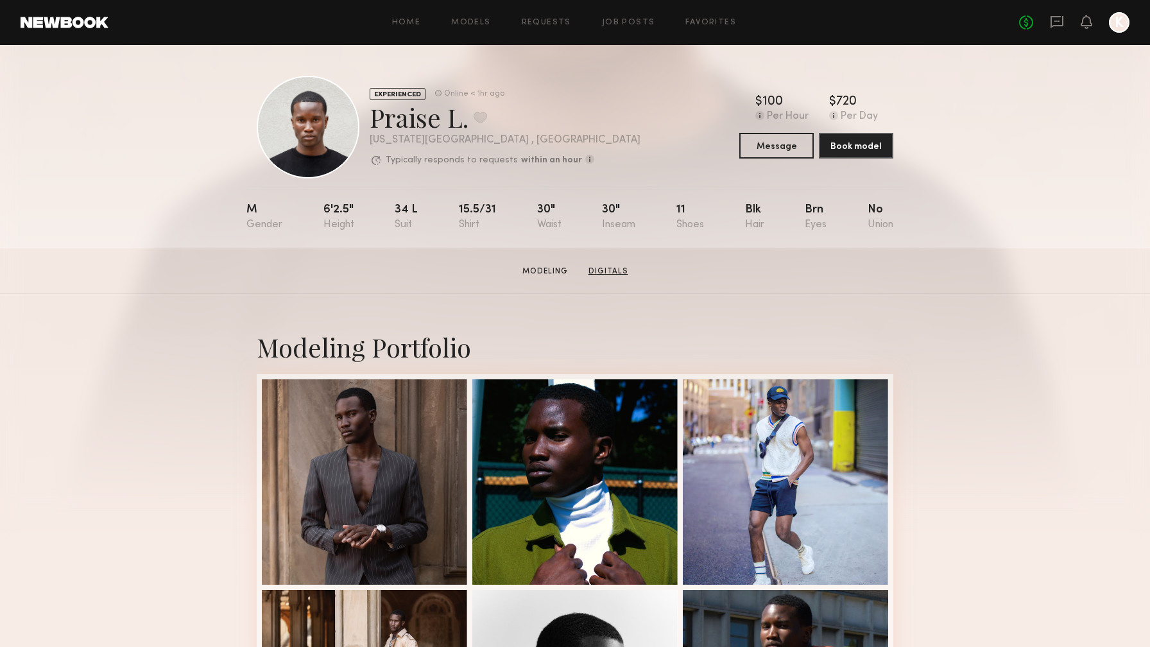
click at [612, 272] on link "Digitals" at bounding box center [609, 272] width 50 height 12
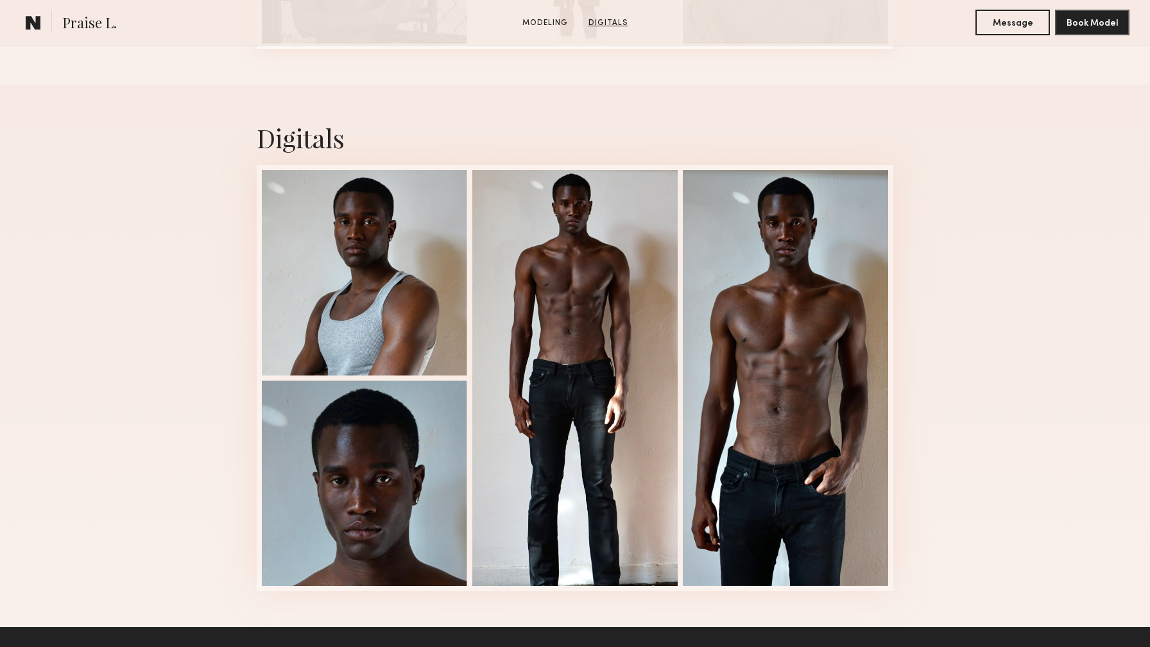
scroll to position [1180, 0]
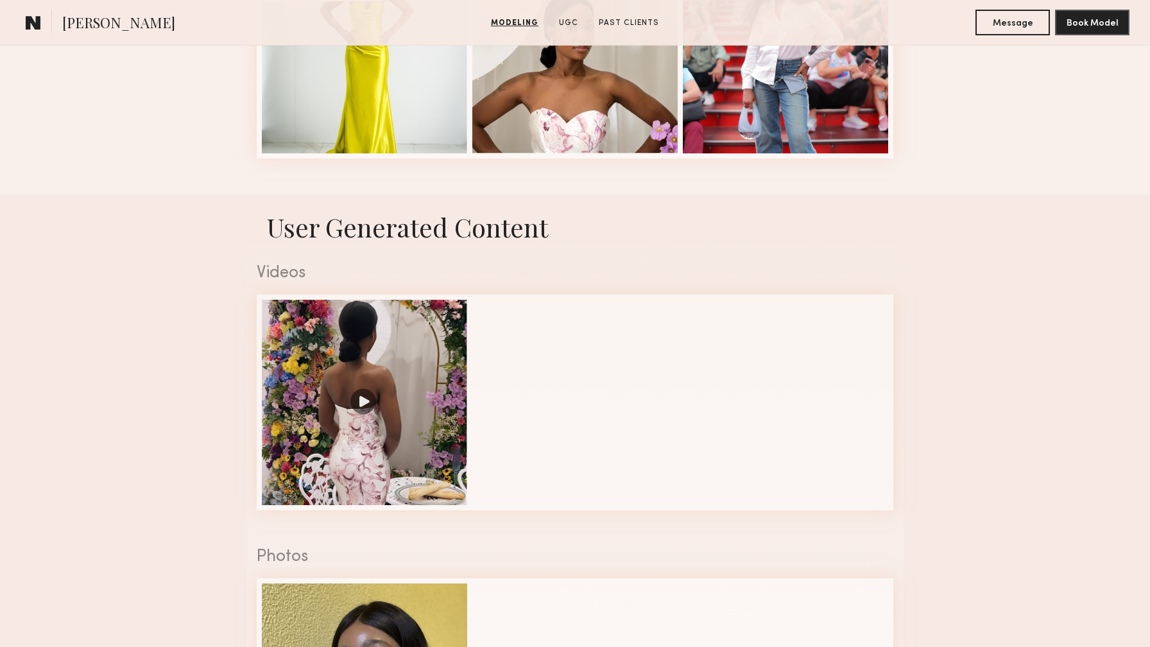
scroll to position [1272, 0]
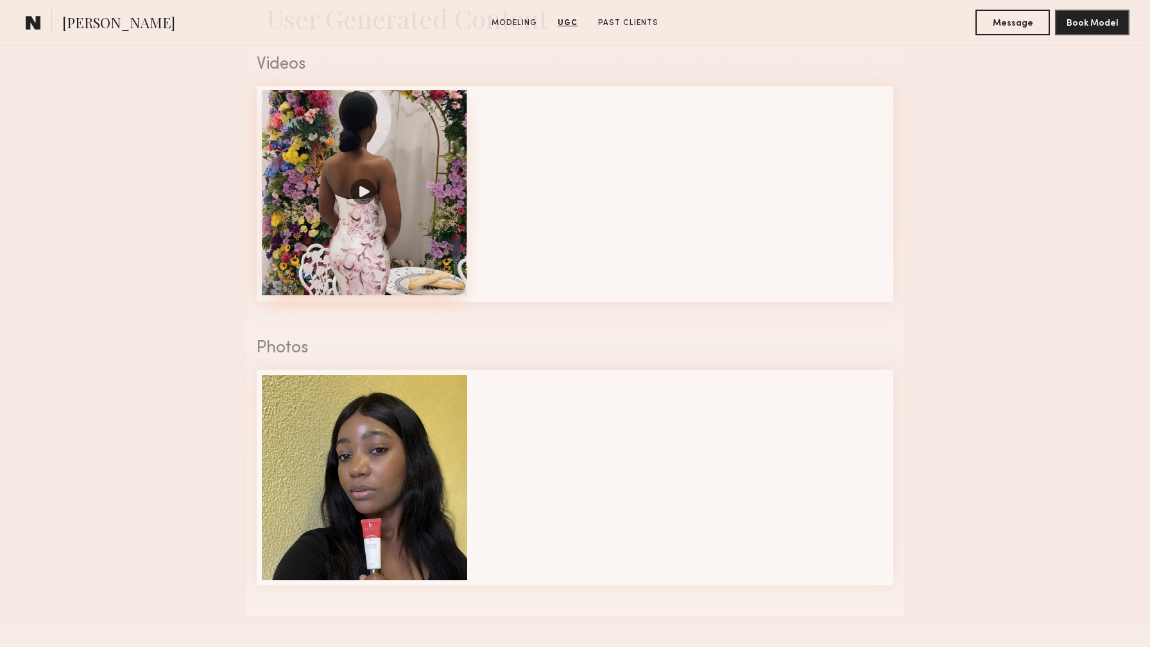
click at [355, 197] on div at bounding box center [364, 192] width 205 height 205
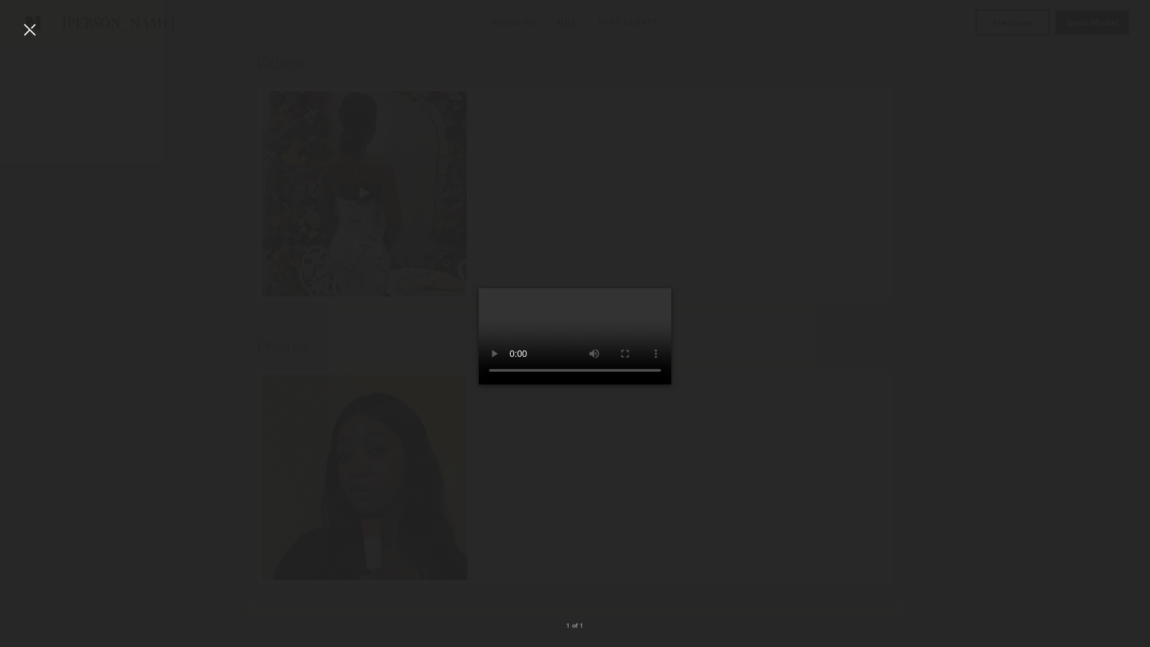
click at [885, 282] on div at bounding box center [575, 313] width 1150 height 585
click at [28, 32] on div at bounding box center [29, 29] width 21 height 21
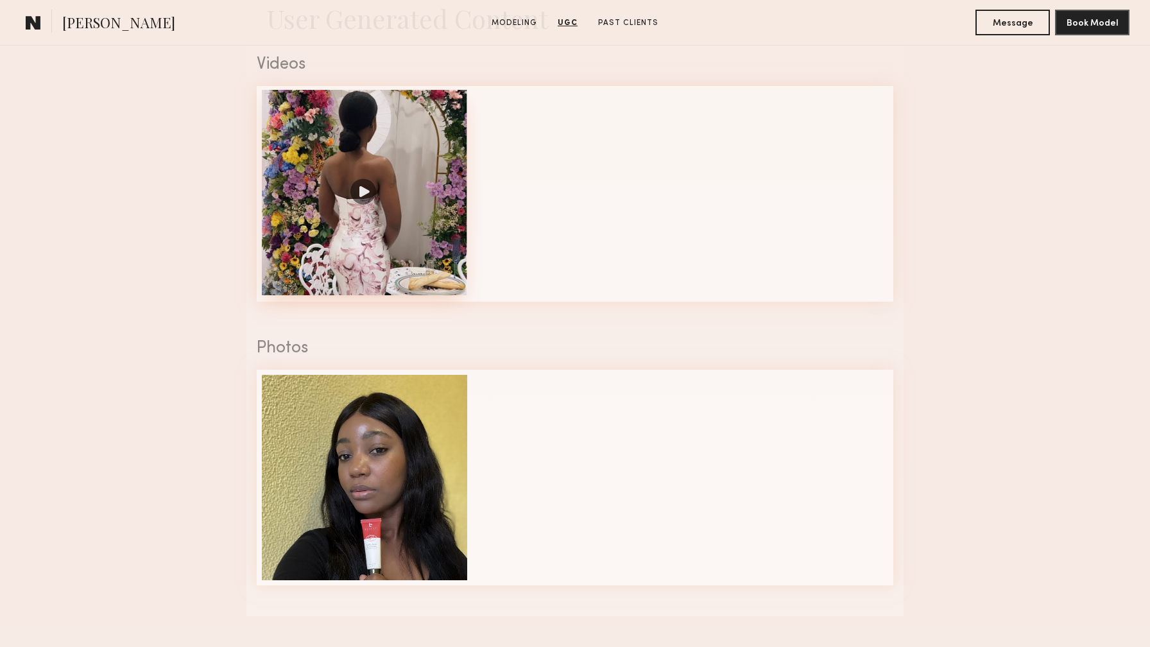
scroll to position [0, 0]
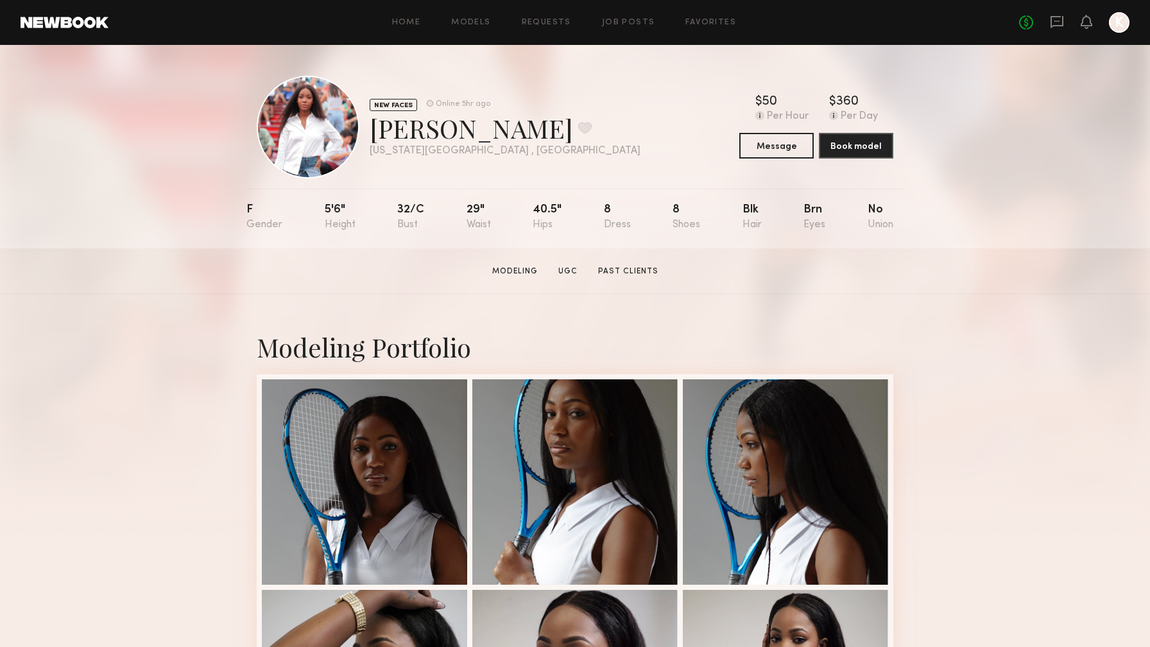
click at [89, 24] on link at bounding box center [65, 23] width 88 height 12
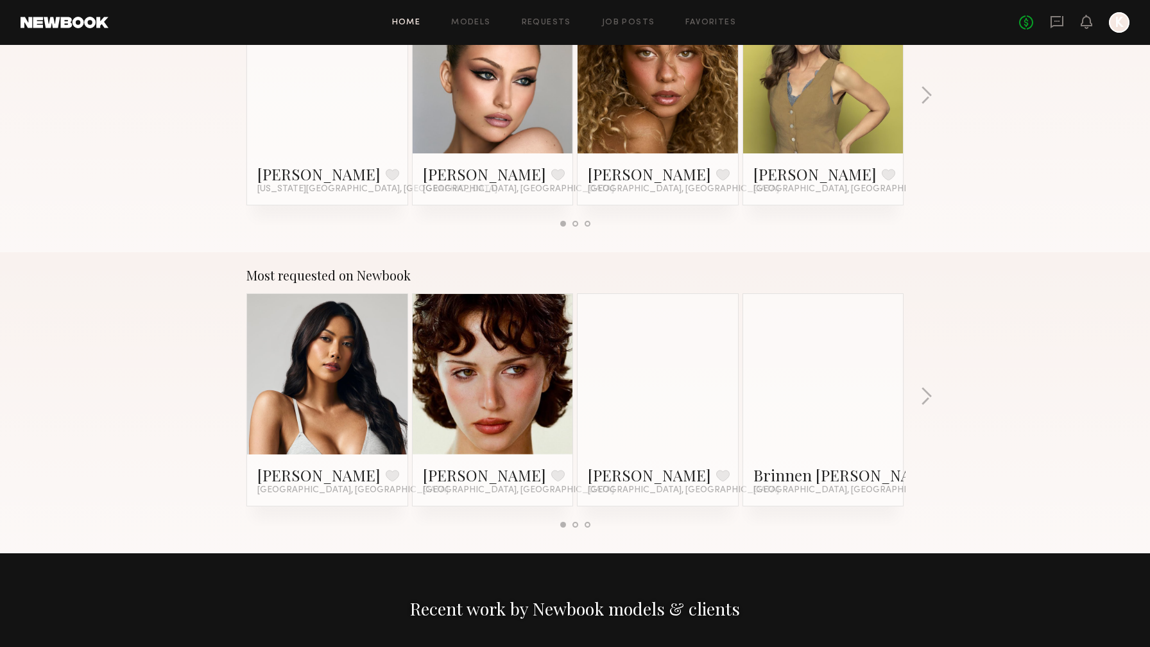
scroll to position [901, 0]
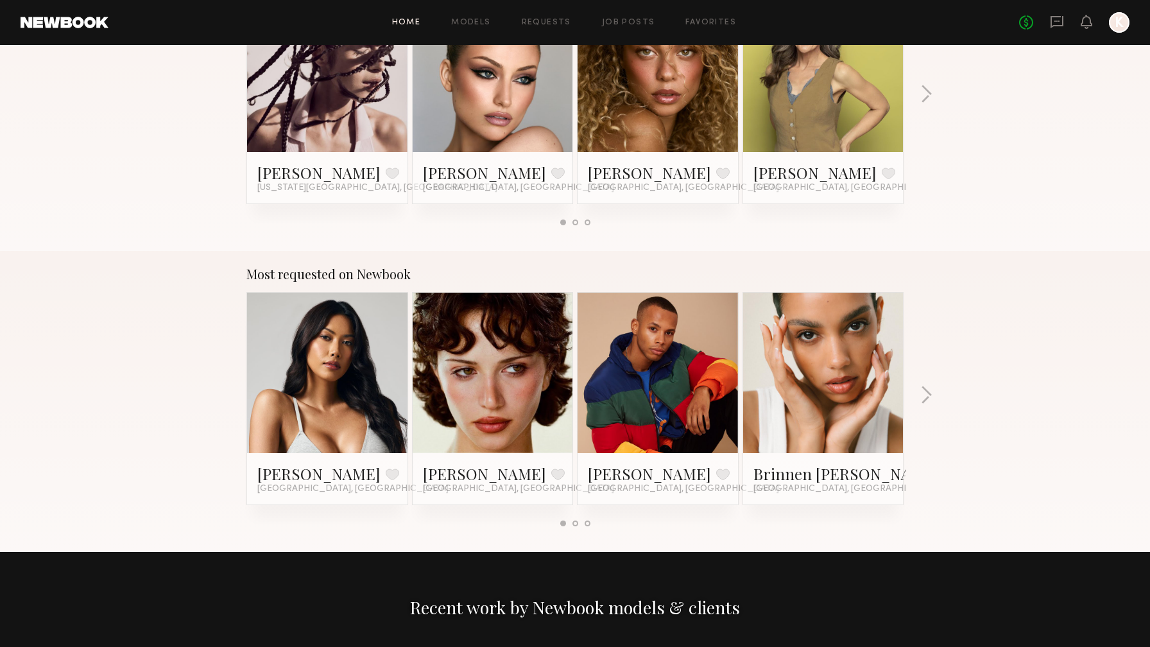
click at [364, 354] on link at bounding box center [327, 373] width 78 height 160
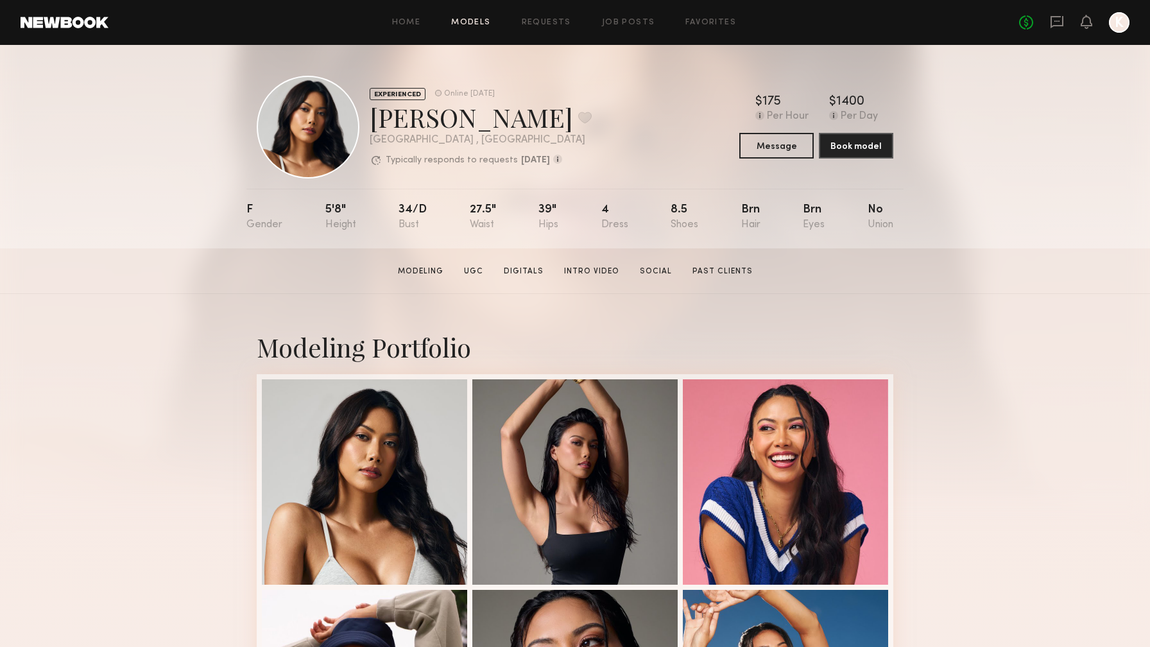
click at [478, 24] on link "Models" at bounding box center [470, 23] width 39 height 8
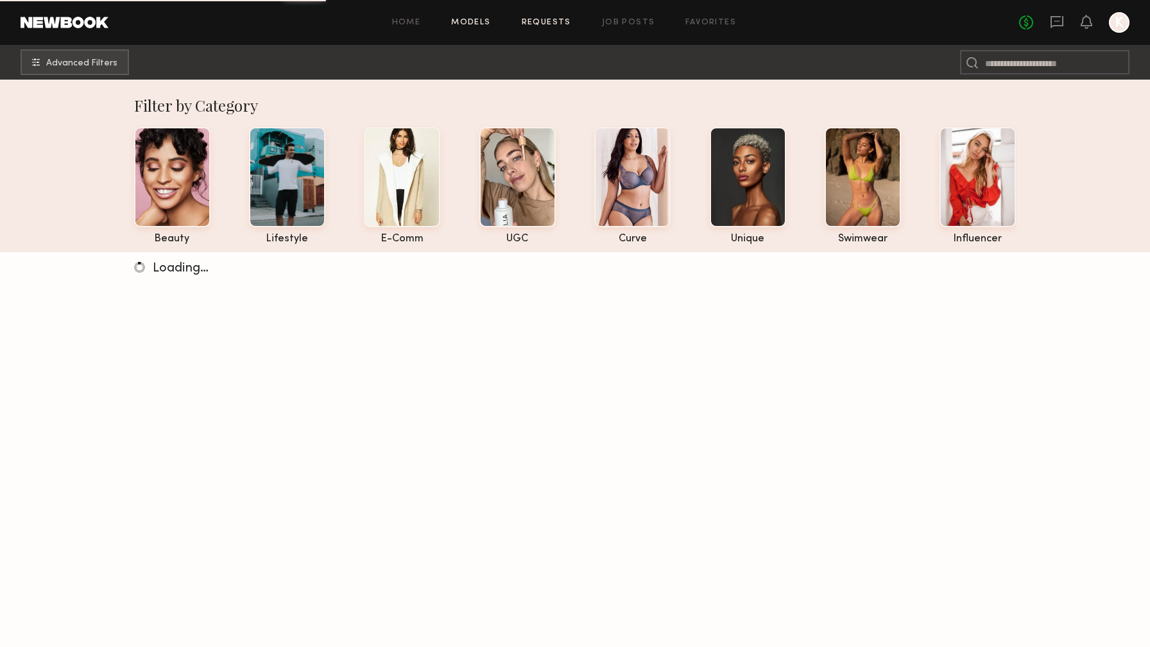
click at [556, 19] on link "Requests" at bounding box center [546, 23] width 49 height 8
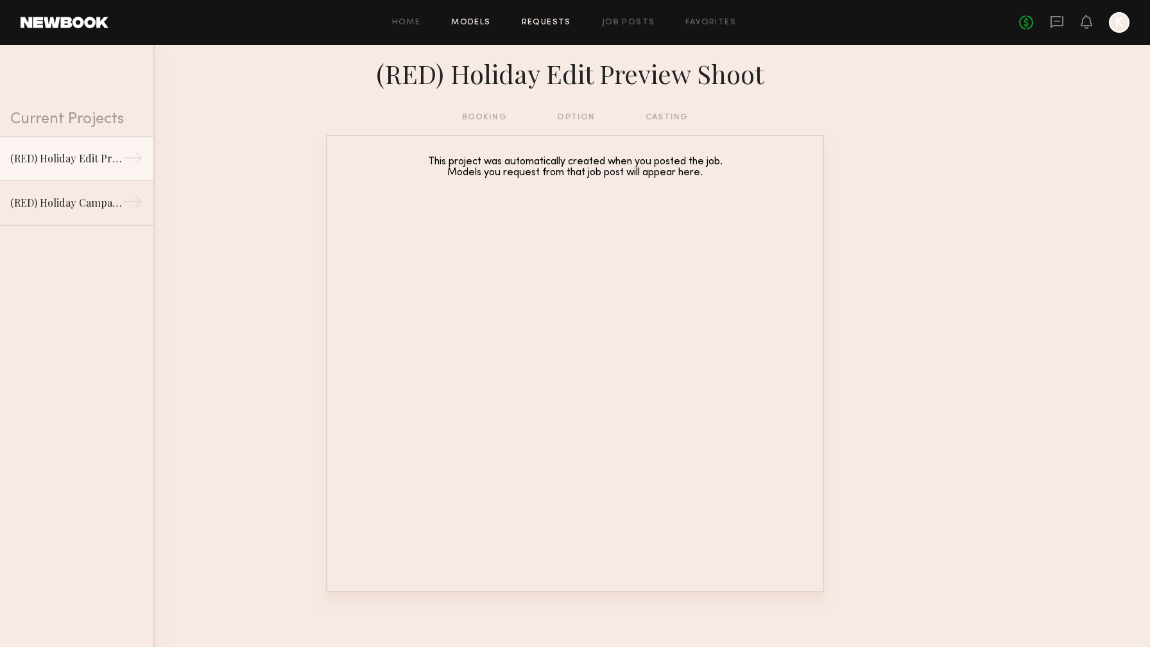
click at [474, 21] on link "Models" at bounding box center [470, 23] width 39 height 8
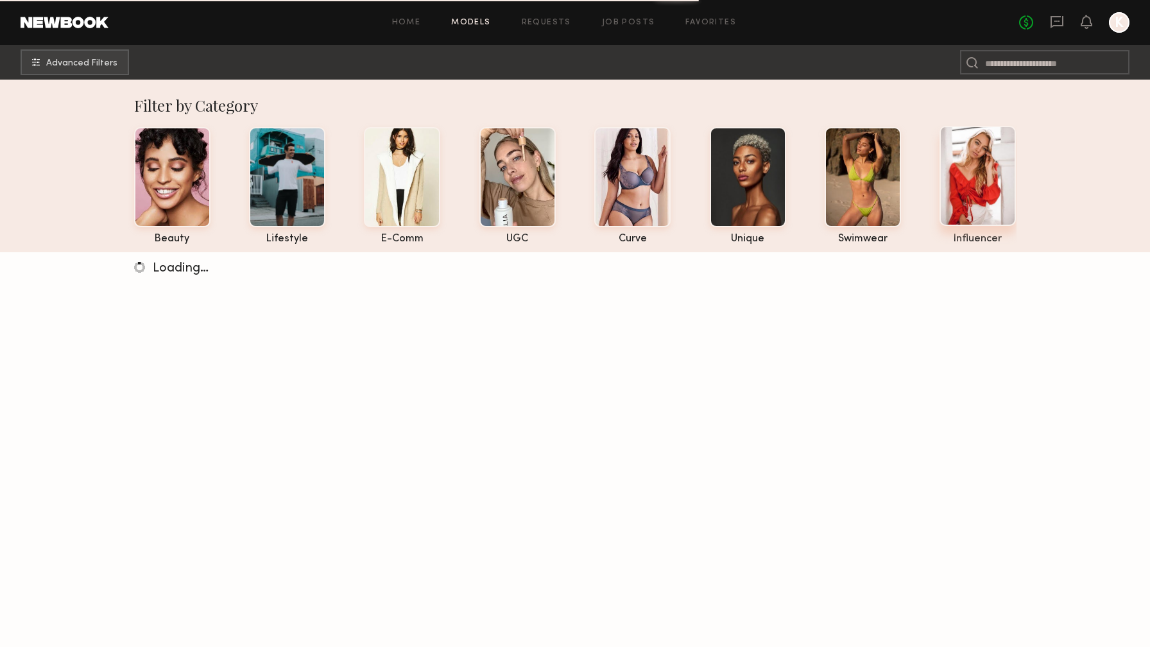
click at [976, 211] on div at bounding box center [978, 176] width 76 height 100
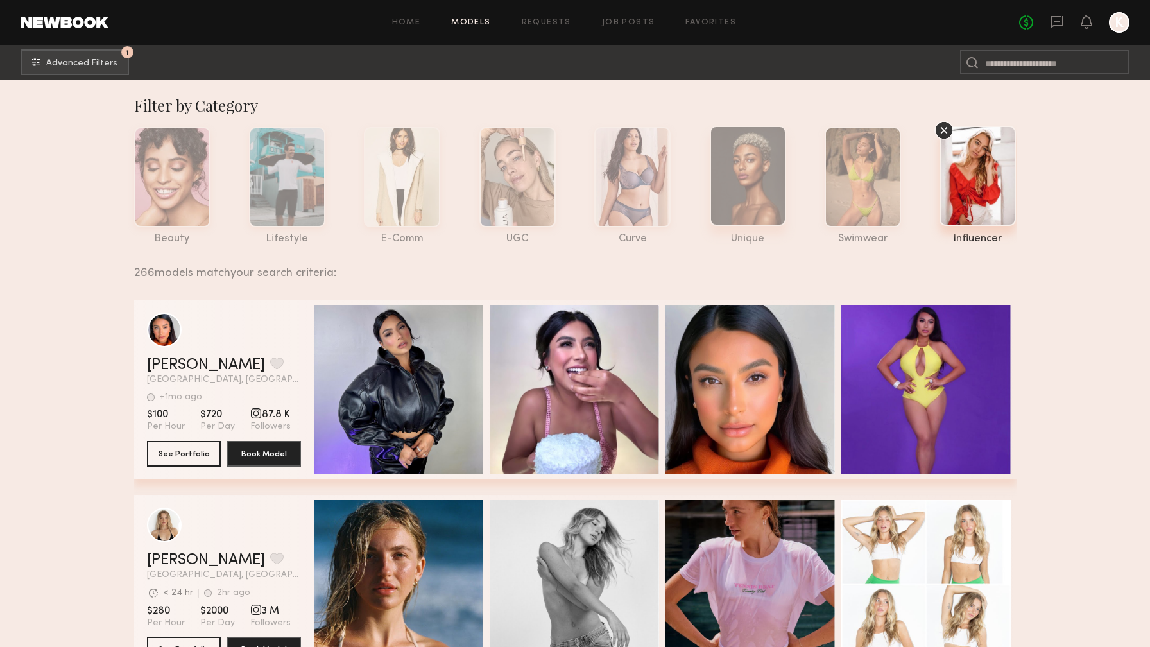
click at [743, 197] on div at bounding box center [748, 176] width 76 height 100
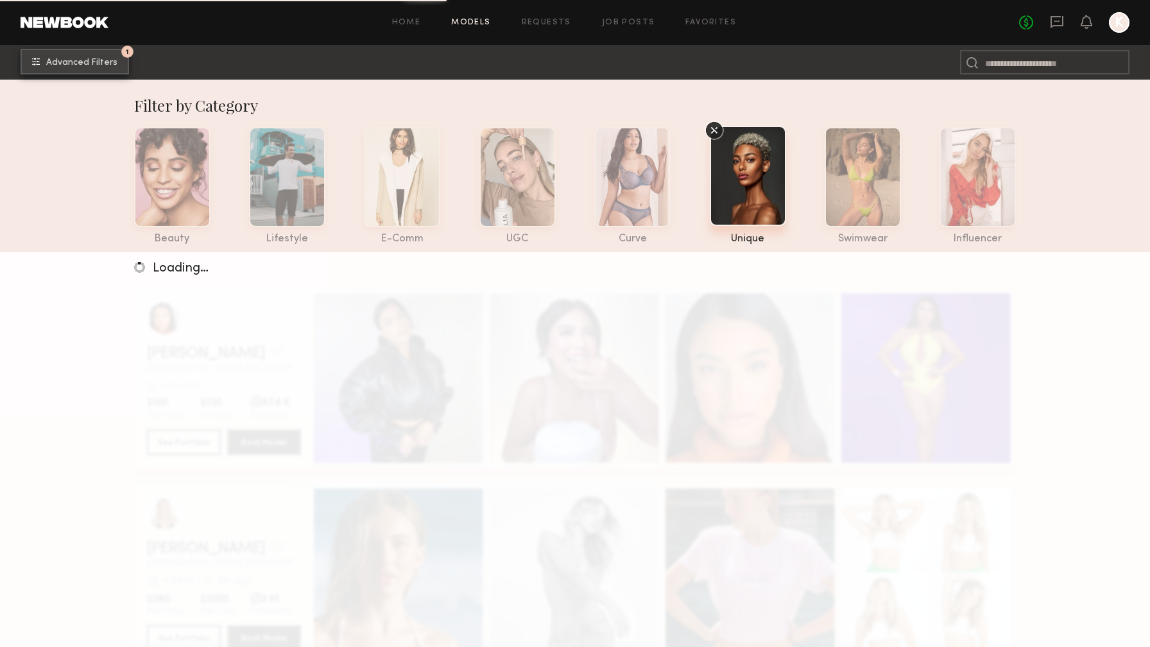
click at [39, 61] on common-icon "undefined" at bounding box center [36, 62] width 8 height 8
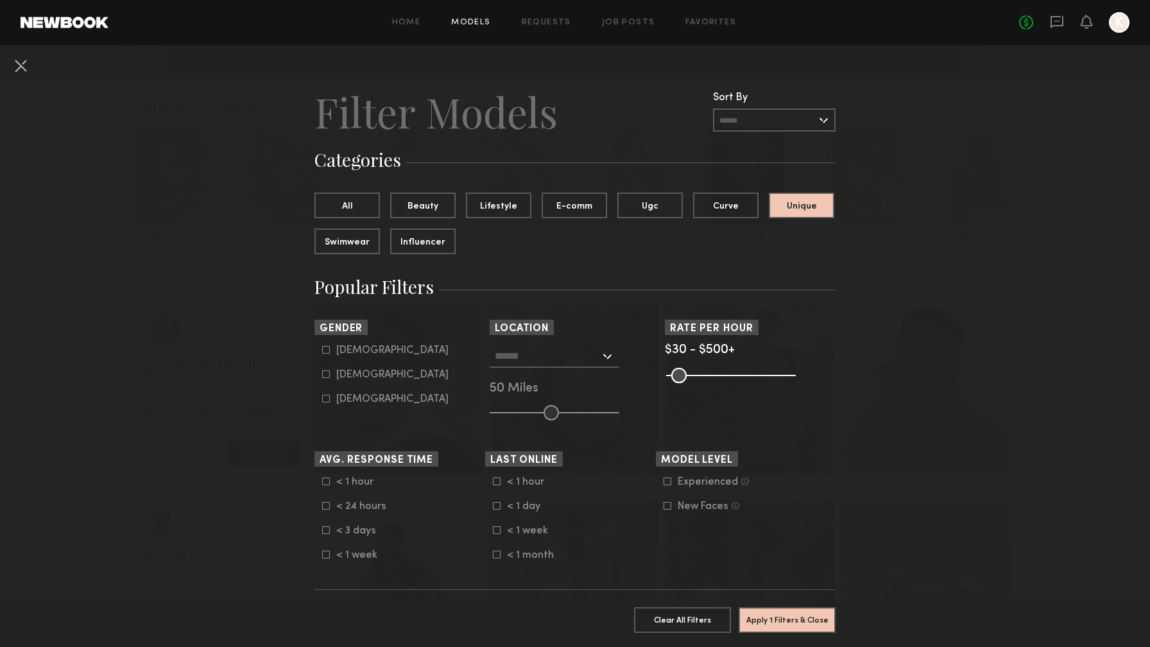
click at [597, 345] on input "text" at bounding box center [547, 356] width 105 height 22
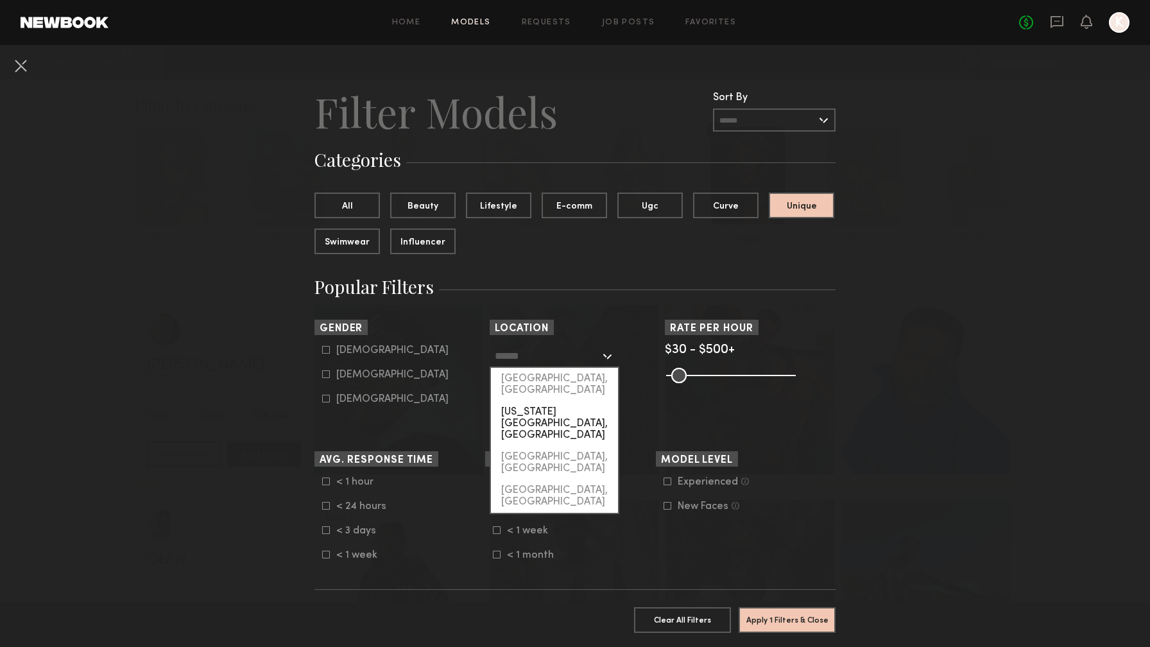
click at [559, 401] on div "[US_STATE][GEOGRAPHIC_DATA], [GEOGRAPHIC_DATA]" at bounding box center [554, 423] width 127 height 45
type input "**********"
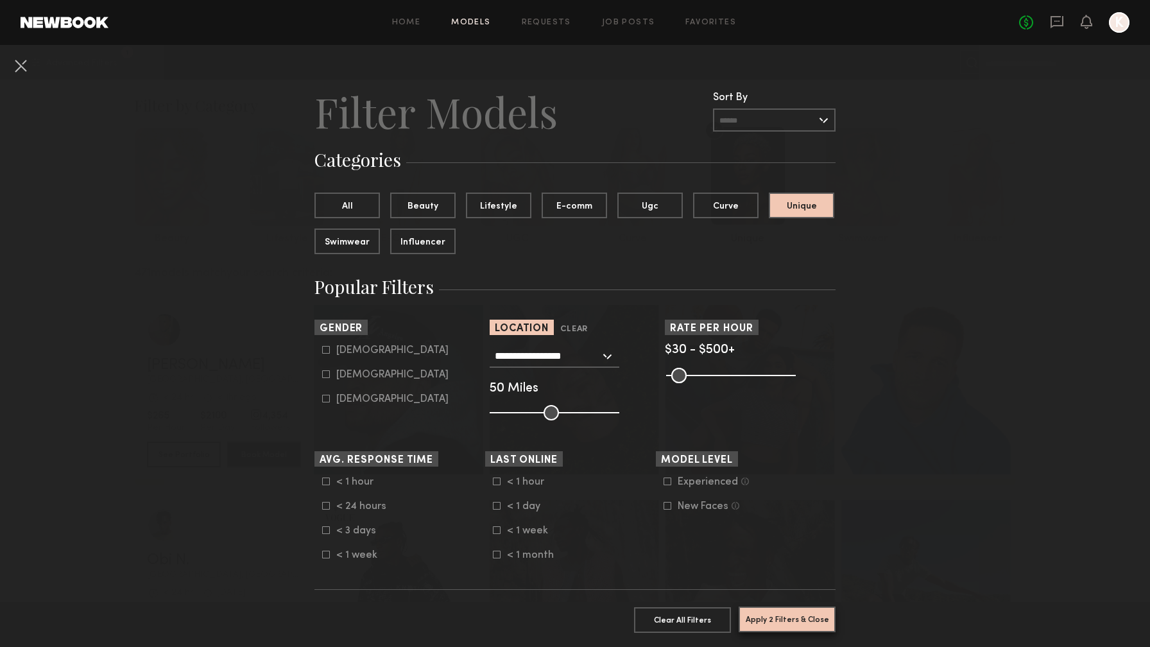
click at [807, 625] on button "Apply 2 Filters & Close" at bounding box center [787, 620] width 97 height 26
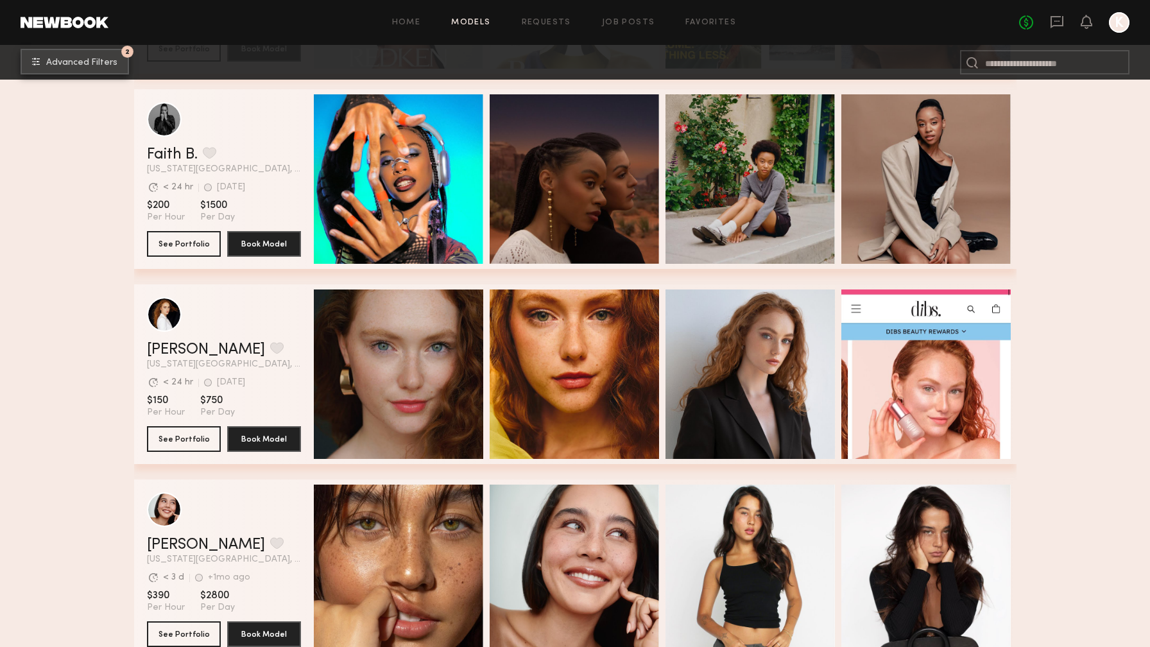
scroll to position [602, 0]
click at [161, 347] on link "[PERSON_NAME]" at bounding box center [206, 349] width 118 height 15
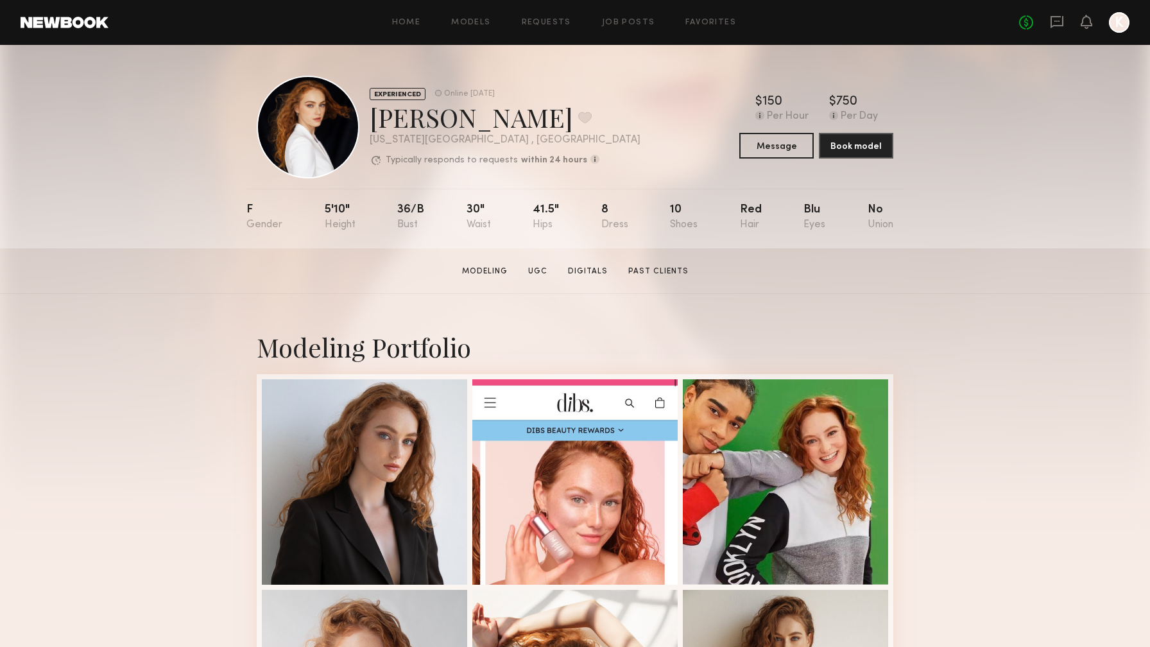
click at [320, 127] on div at bounding box center [308, 127] width 103 height 103
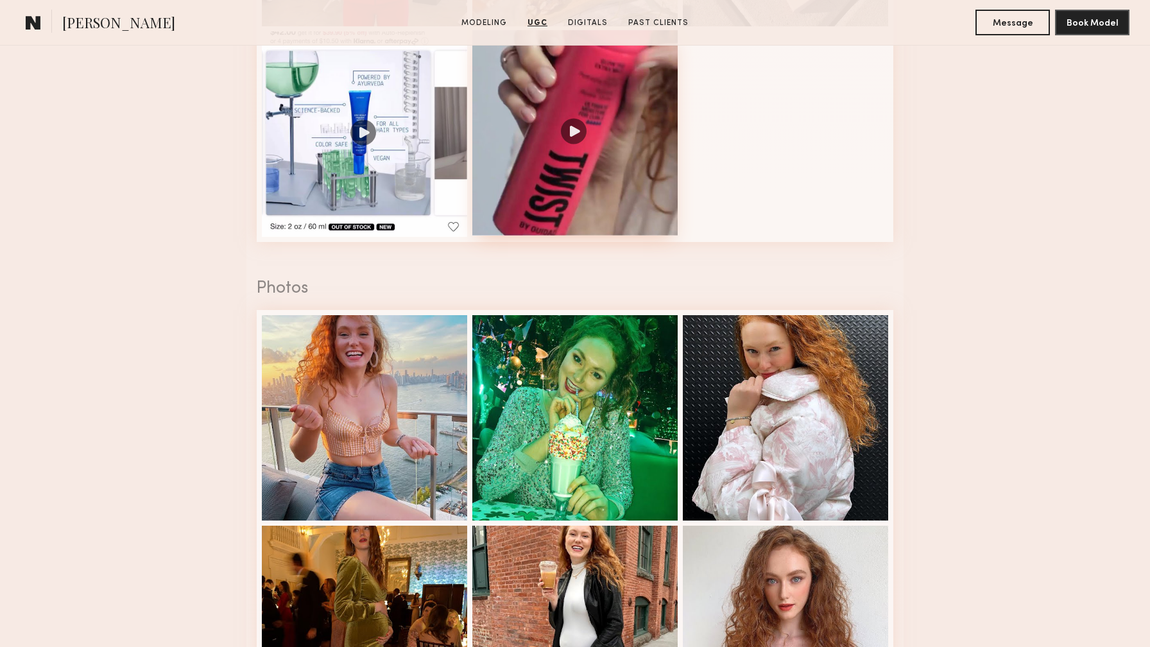
scroll to position [1731, 0]
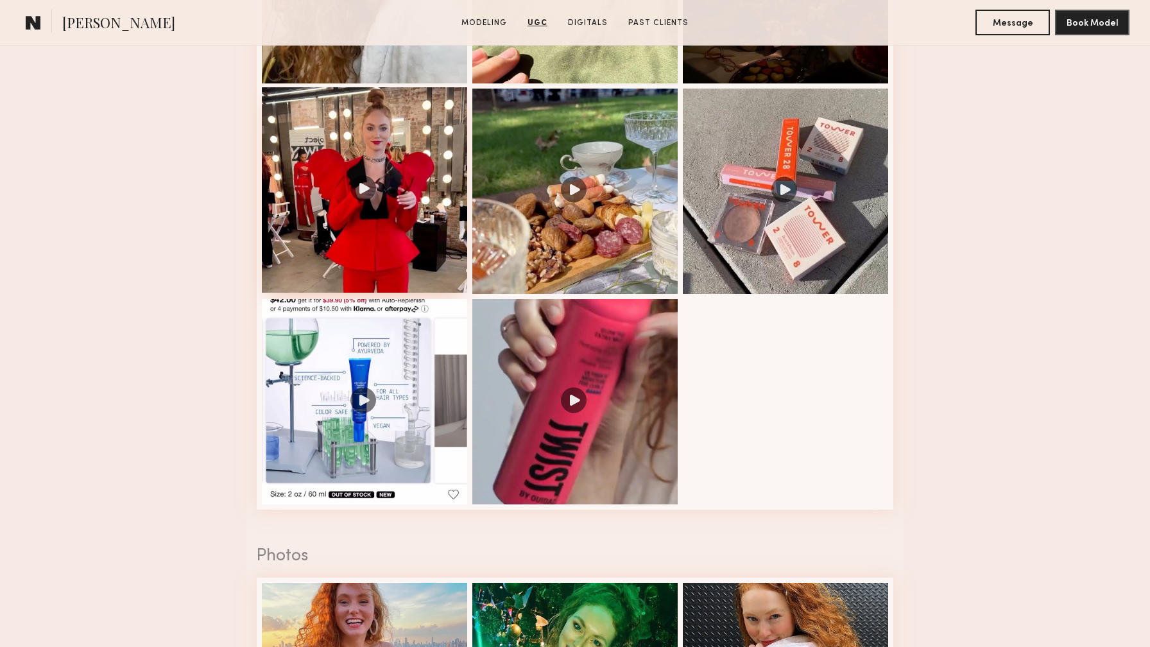
click at [364, 215] on div at bounding box center [364, 189] width 205 height 205
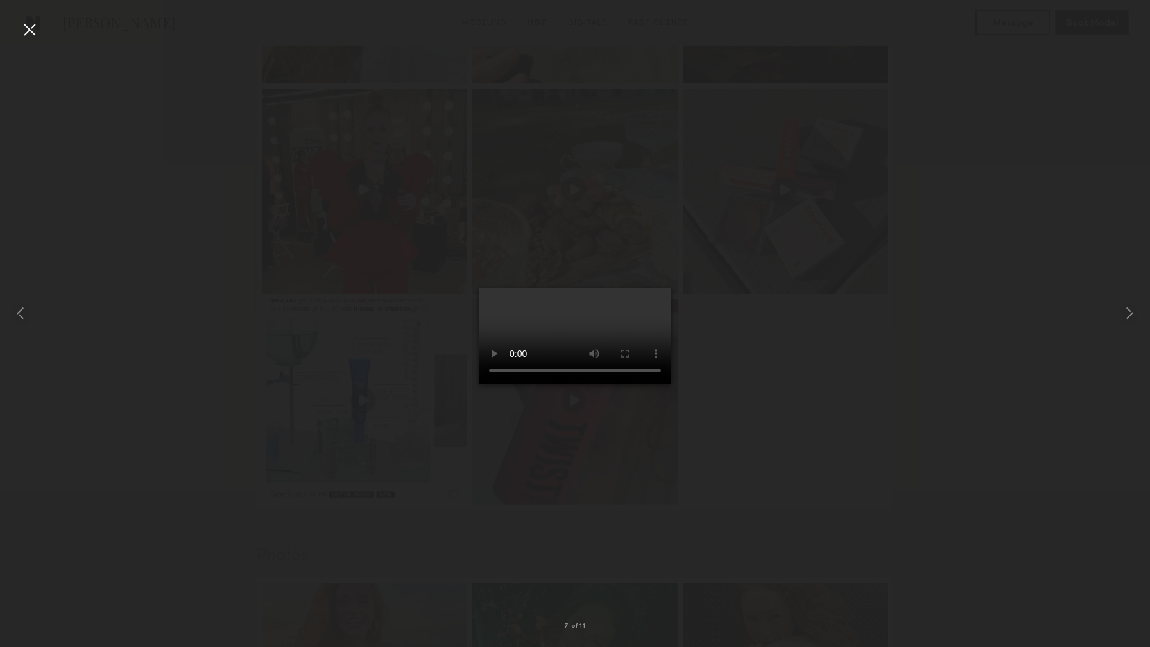
click at [837, 297] on div at bounding box center [575, 313] width 1150 height 585
click at [31, 30] on div at bounding box center [29, 29] width 21 height 21
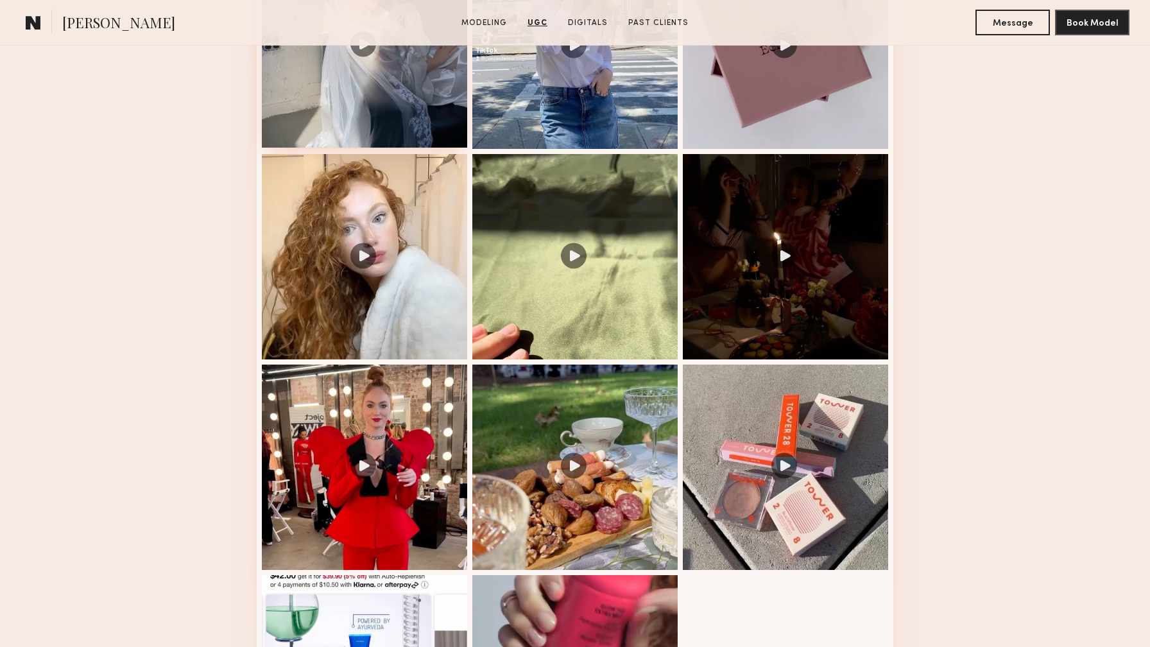
scroll to position [1431, 0]
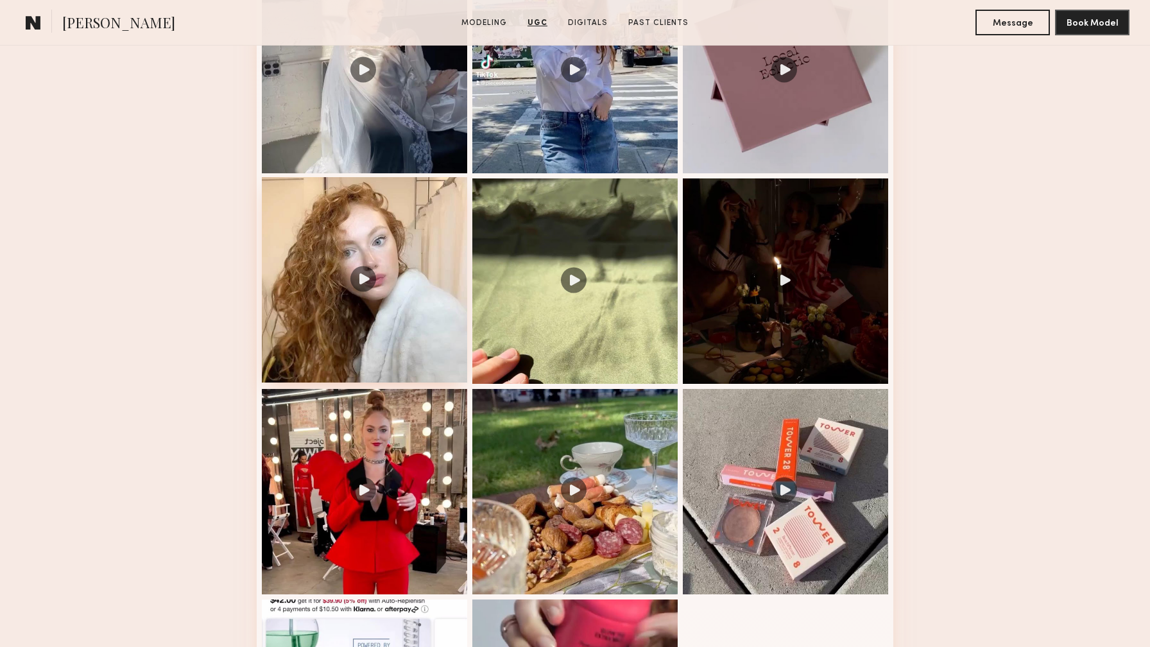
click at [363, 291] on div at bounding box center [364, 279] width 205 height 205
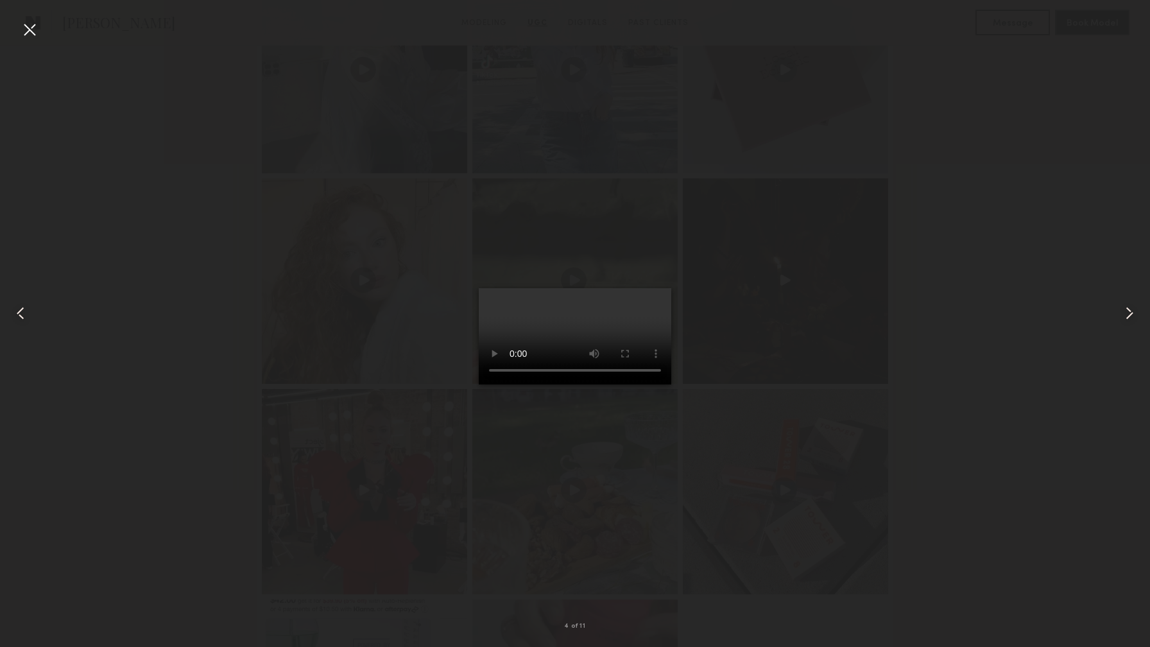
click at [30, 28] on div at bounding box center [29, 29] width 21 height 21
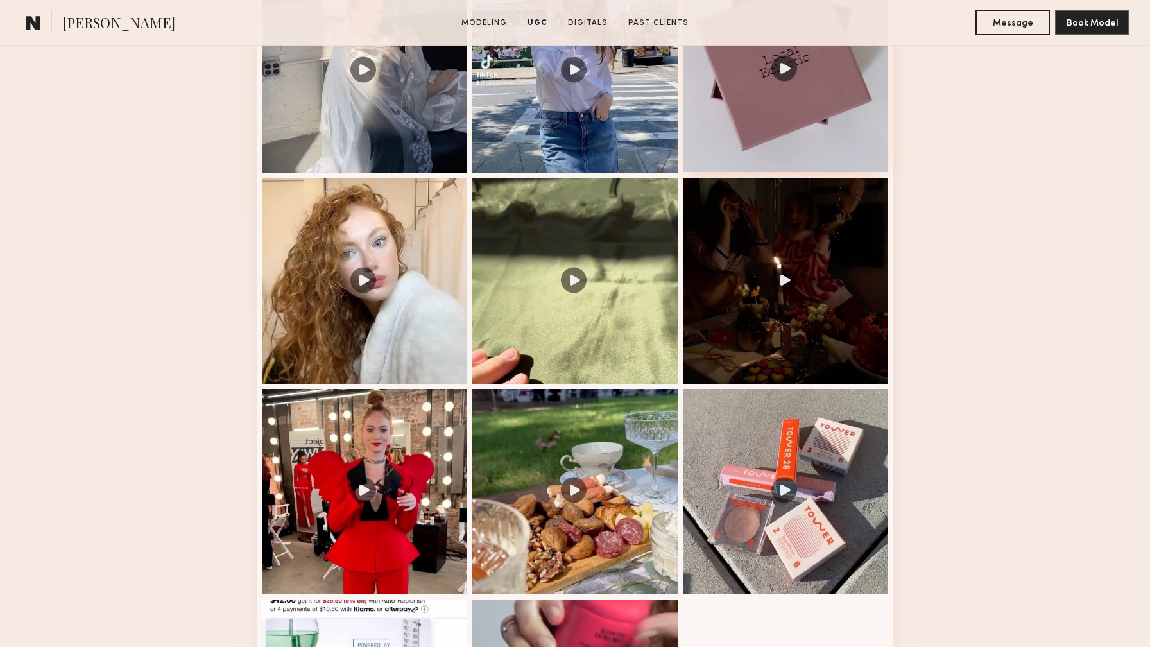
scroll to position [1256, 0]
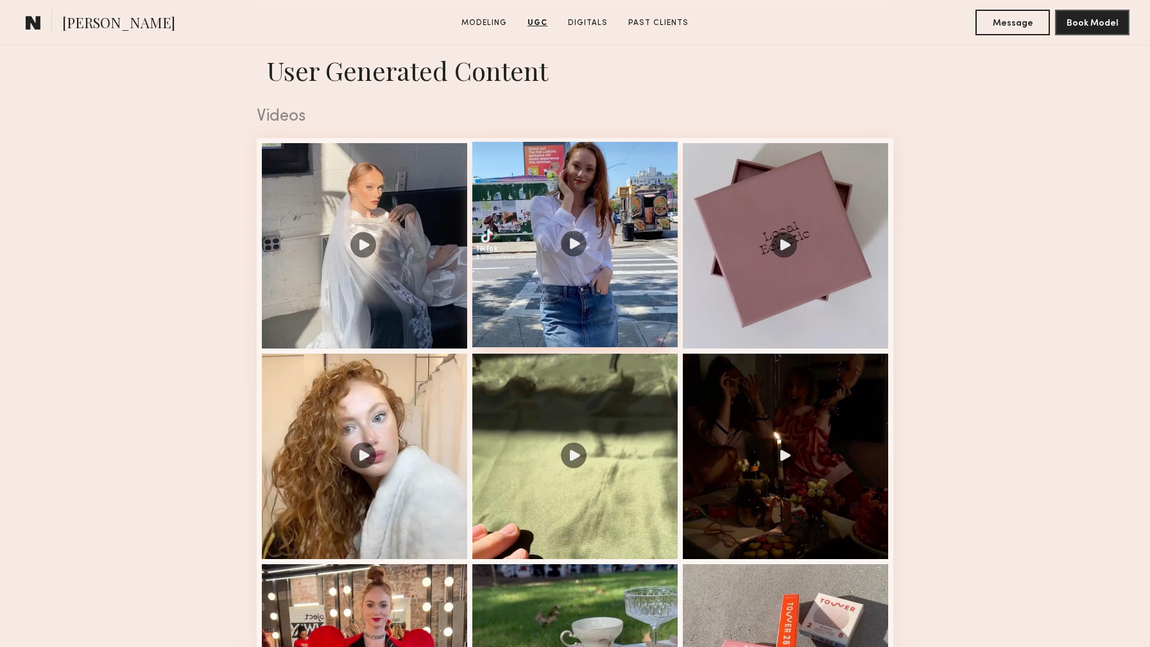
click at [609, 282] on div at bounding box center [574, 244] width 205 height 205
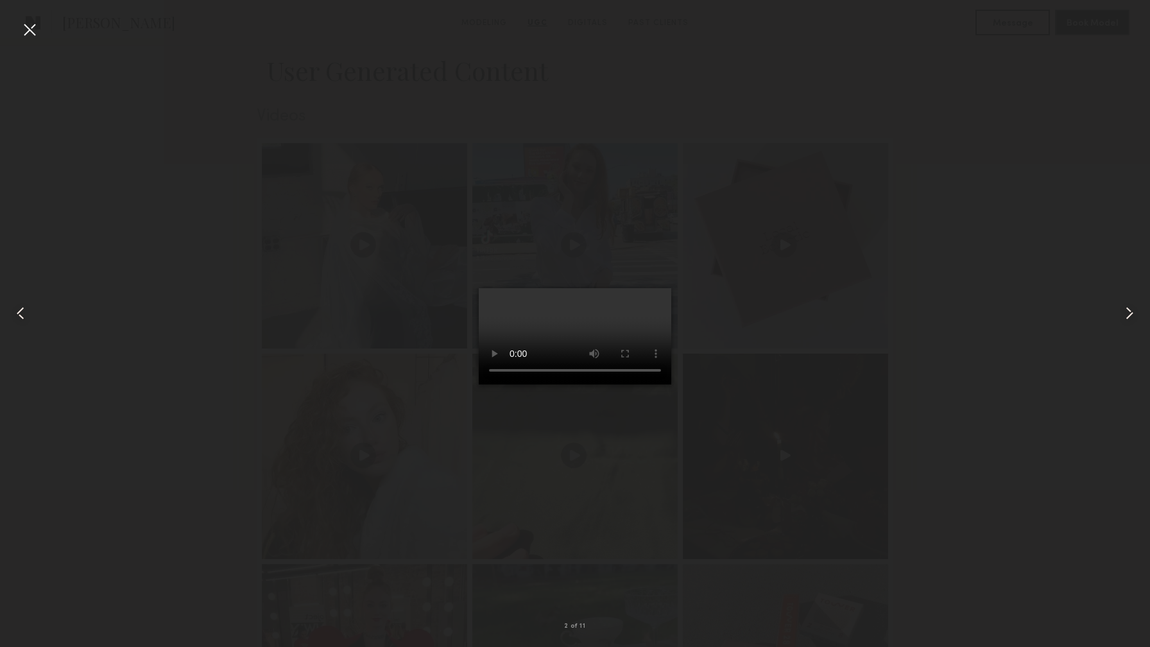
click at [29, 28] on div at bounding box center [29, 29] width 21 height 21
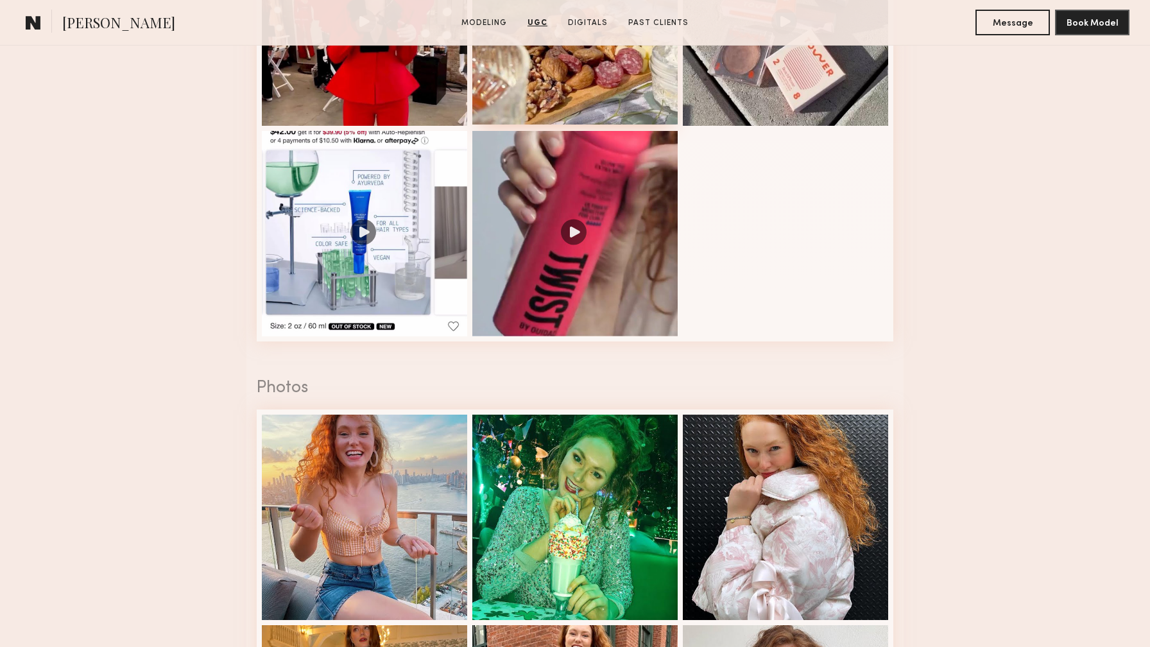
scroll to position [2066, 0]
